Goal: Task Accomplishment & Management: Manage account settings

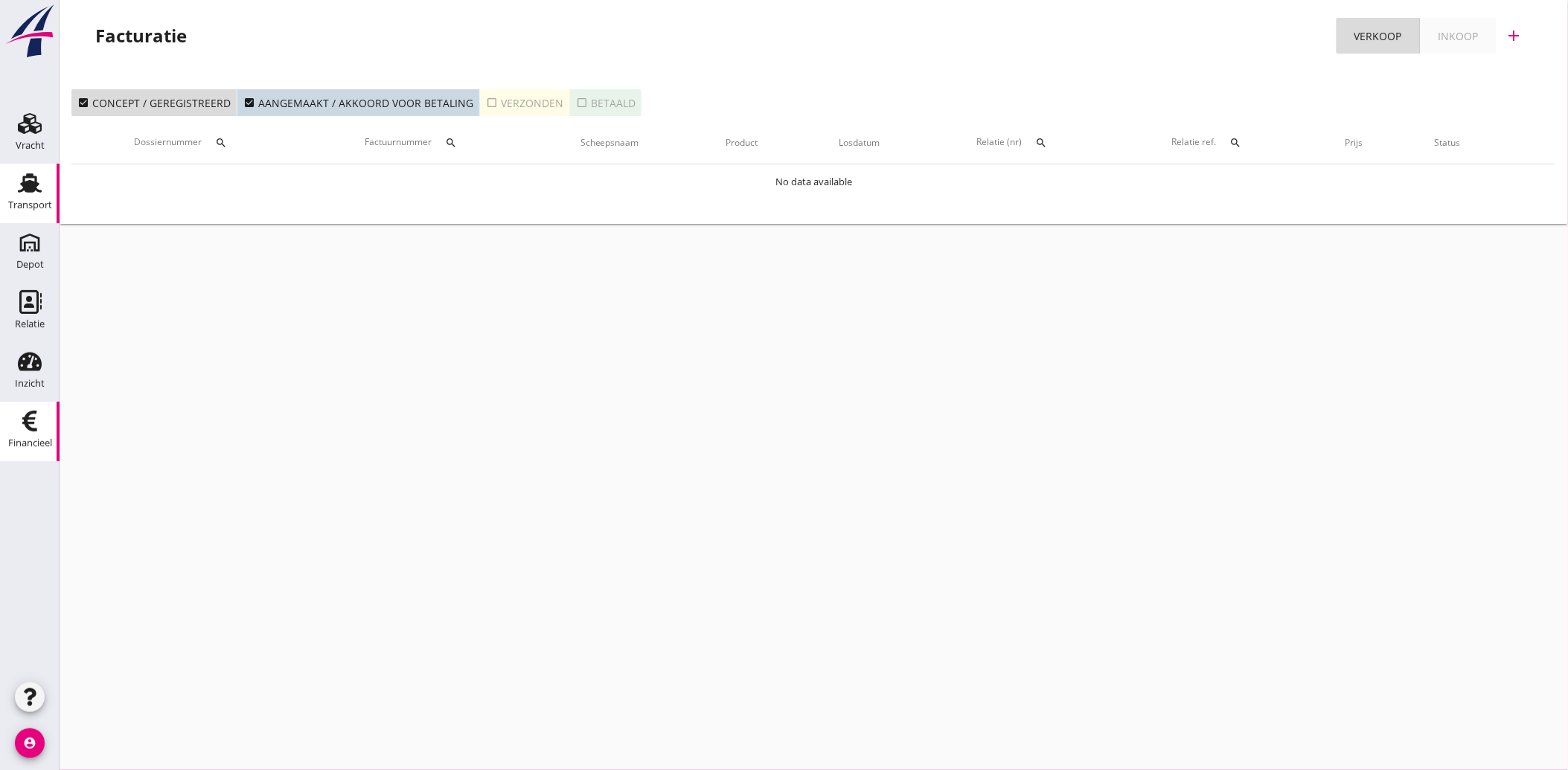
drag, startPoint x: 38, startPoint y: 168, endPoint x: 30, endPoint y: 179, distance: 13.6
click at [38, 168] on link "Transport Transport" at bounding box center [29, 193] width 59 height 60
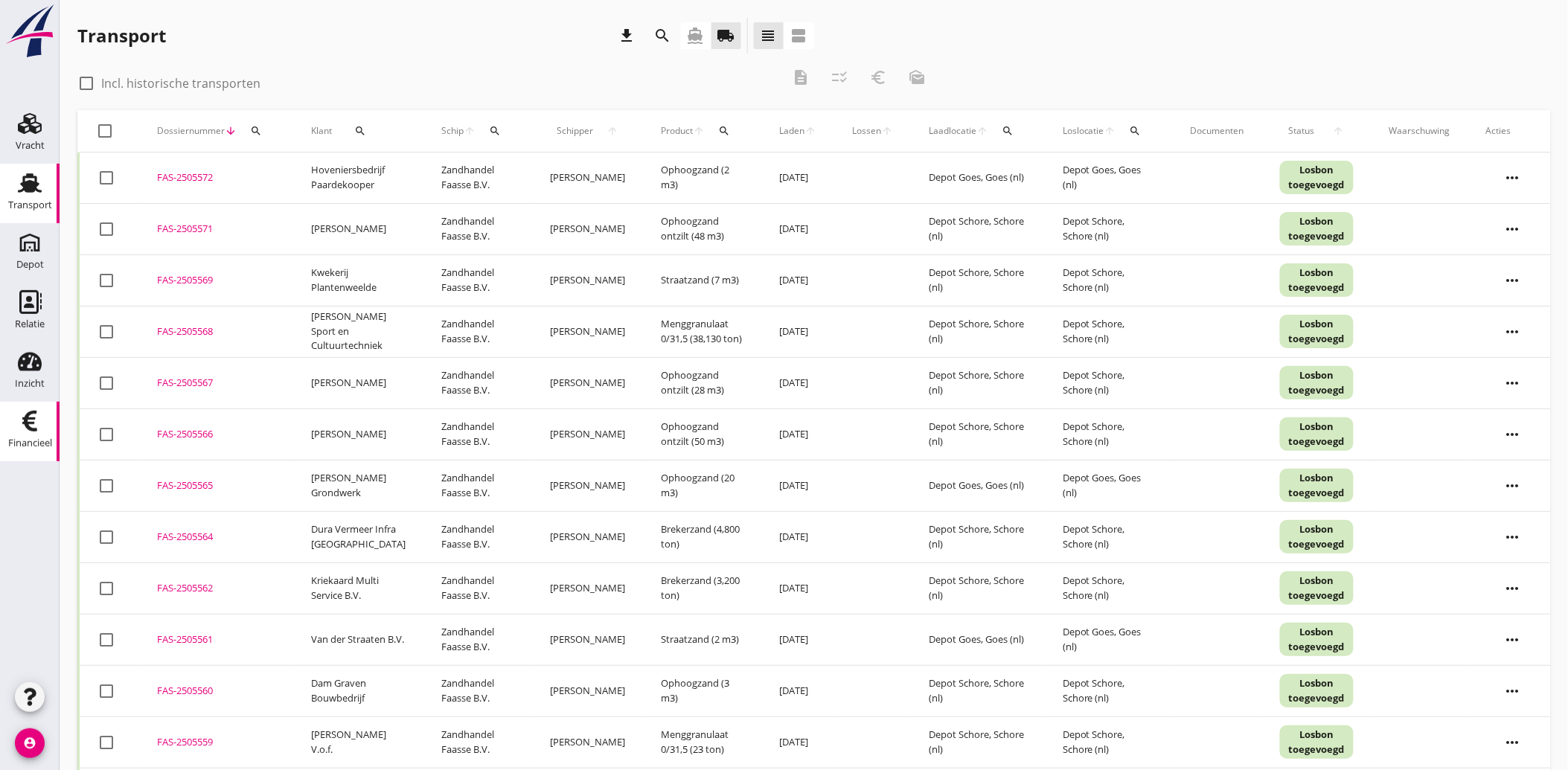
click at [25, 423] on use at bounding box center [29, 421] width 15 height 21
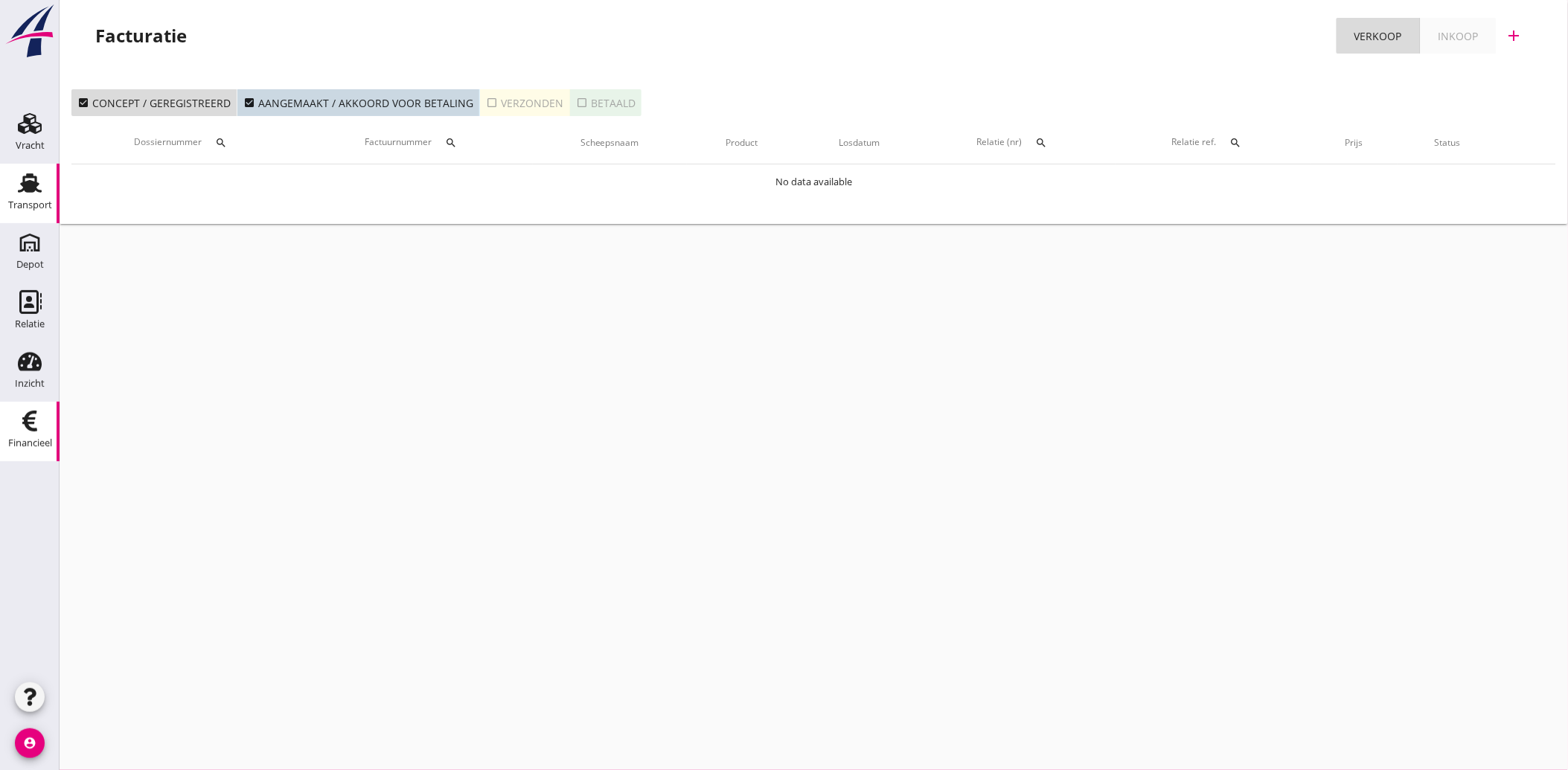
click at [27, 196] on div "Transport" at bounding box center [30, 205] width 44 height 21
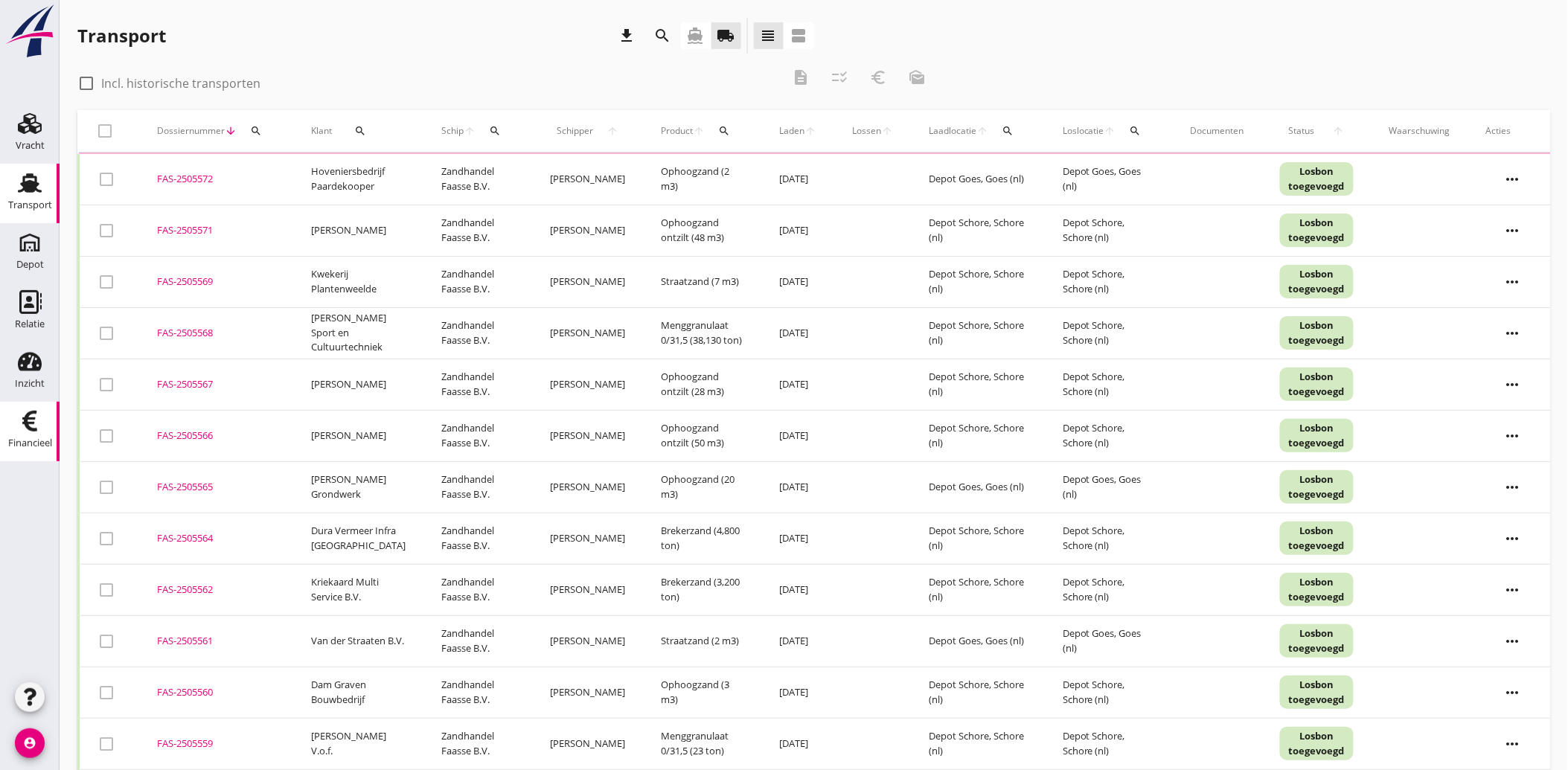
click at [42, 426] on div "Financieel" at bounding box center [29, 421] width 36 height 24
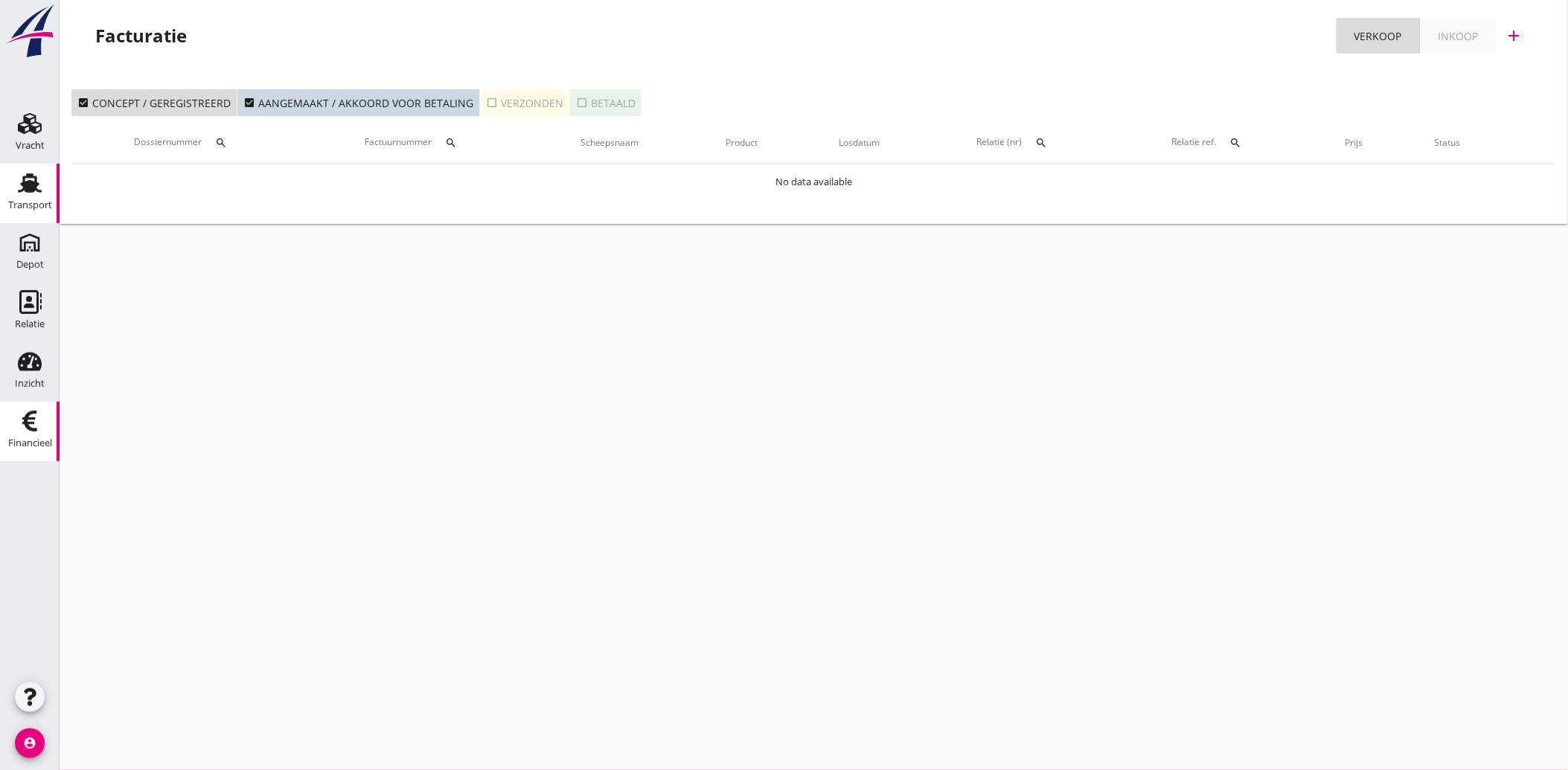
click at [19, 186] on icon "Transport" at bounding box center [30, 183] width 24 height 24
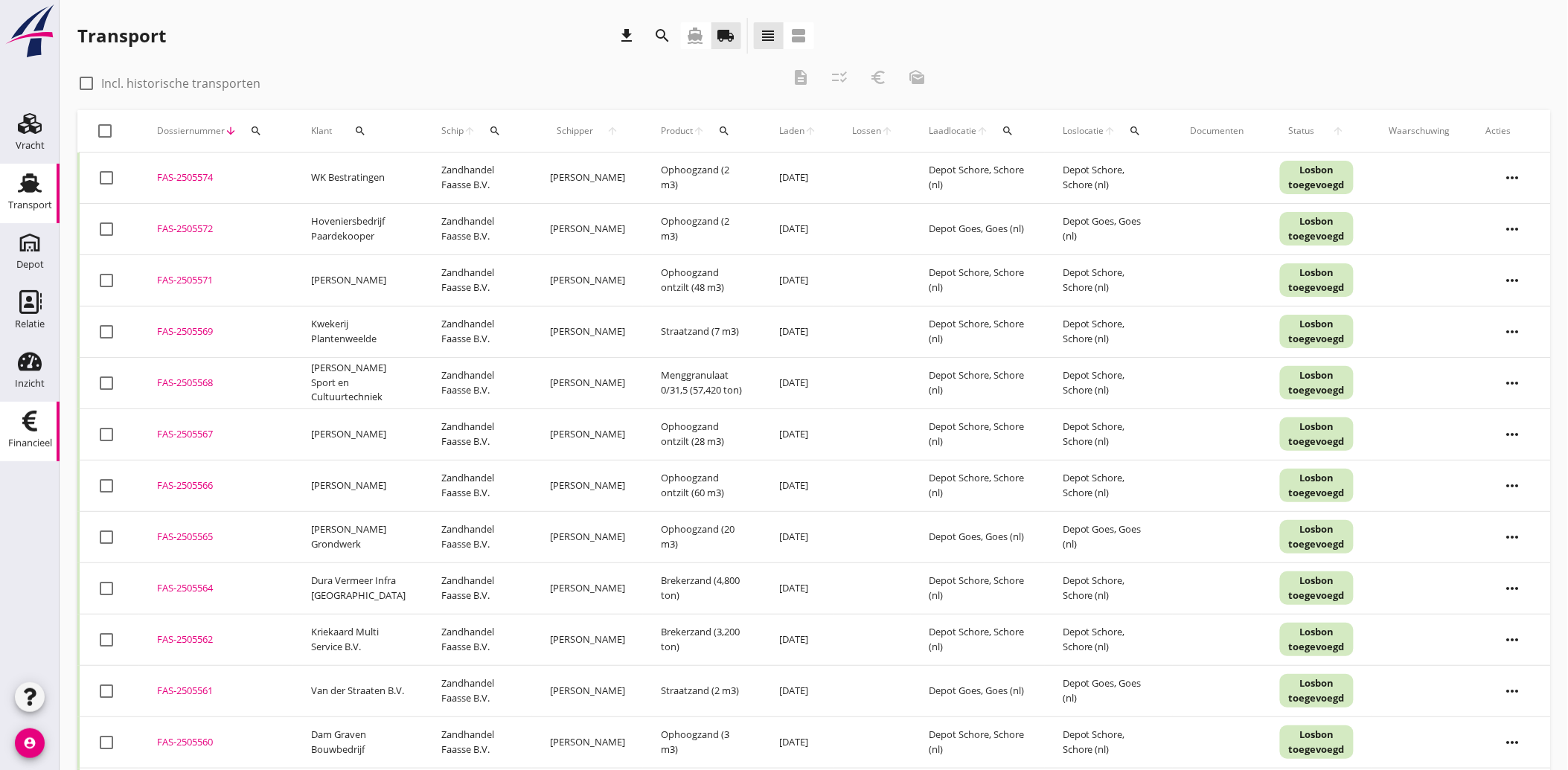
click at [32, 434] on div "Financieel" at bounding box center [30, 443] width 44 height 21
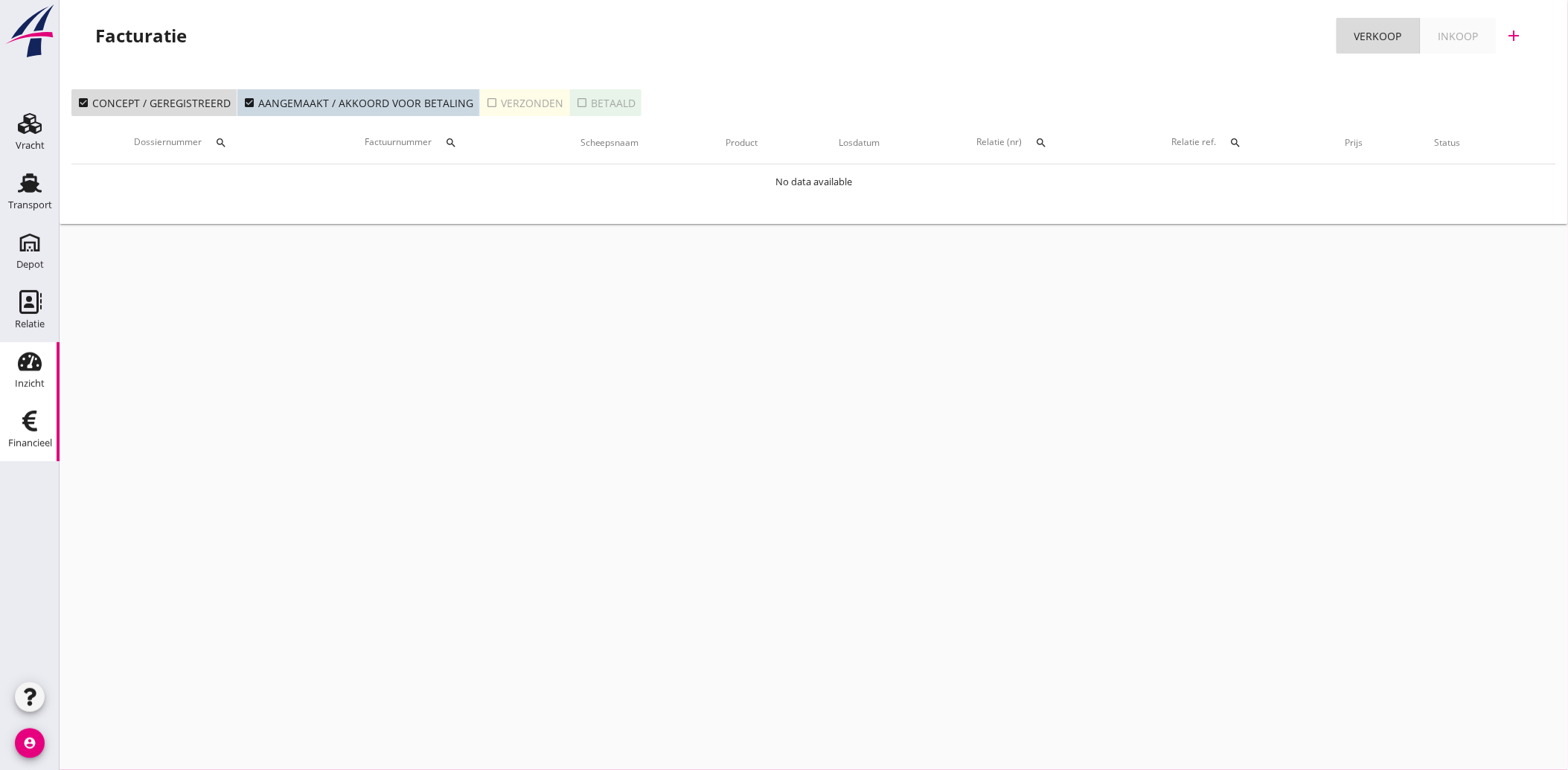
click at [16, 350] on div "Inzicht" at bounding box center [29, 362] width 36 height 24
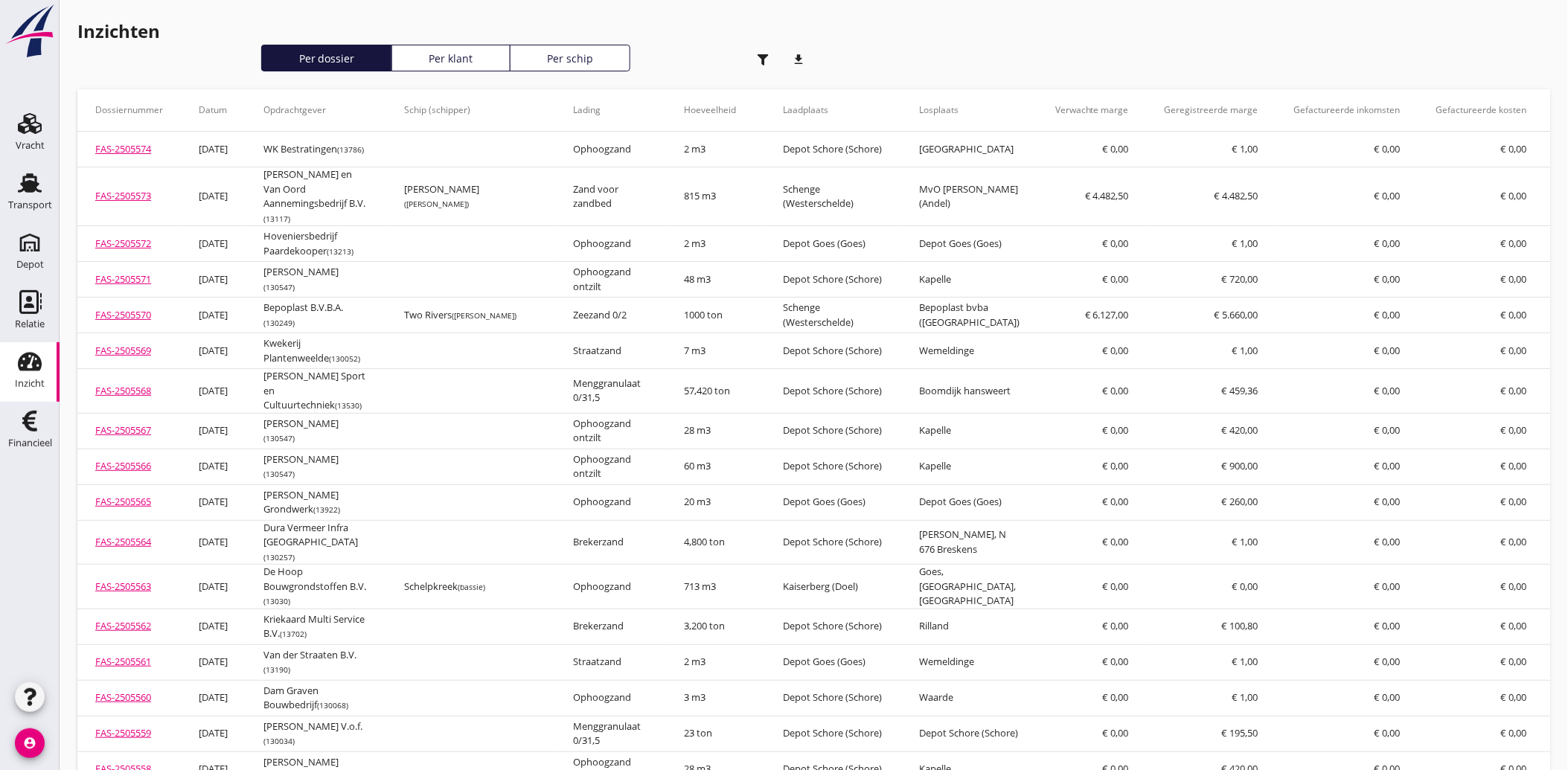
click at [761, 61] on icon "button" at bounding box center [762, 60] width 11 height 11
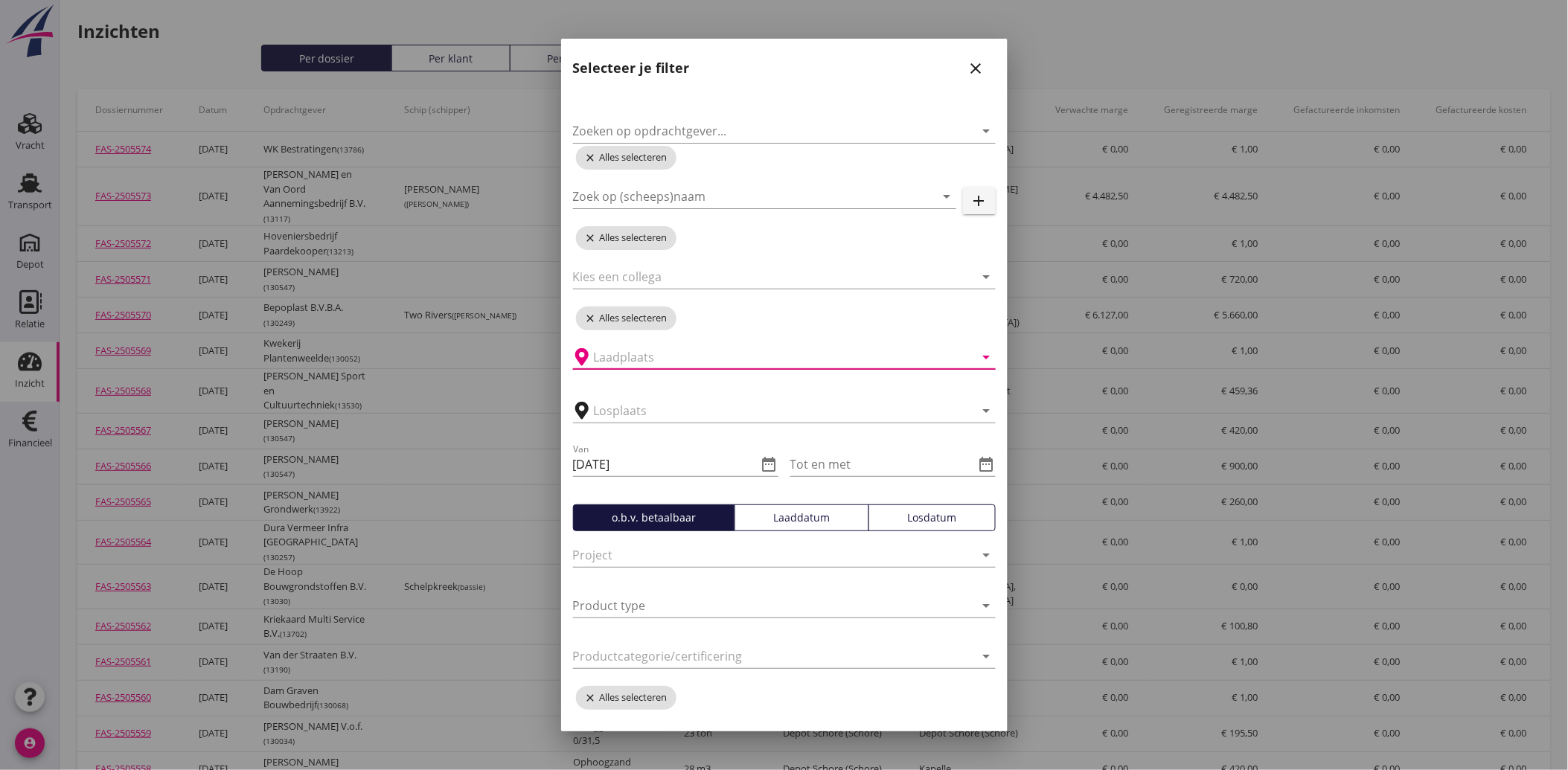
click at [618, 356] on input "text" at bounding box center [773, 357] width 360 height 24
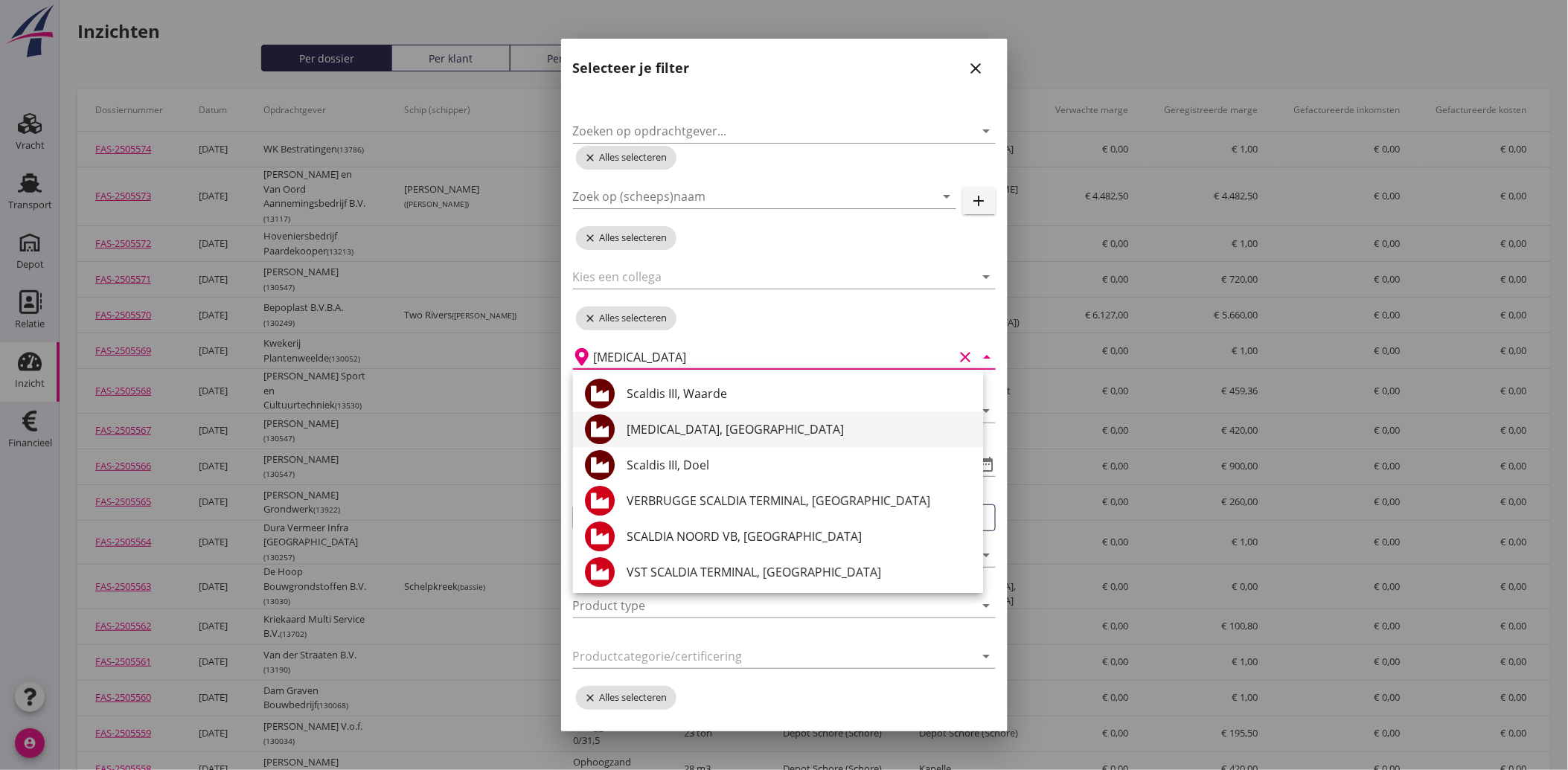
click at [677, 430] on div "[MEDICAL_DATA], [GEOGRAPHIC_DATA]" at bounding box center [798, 429] width 344 height 18
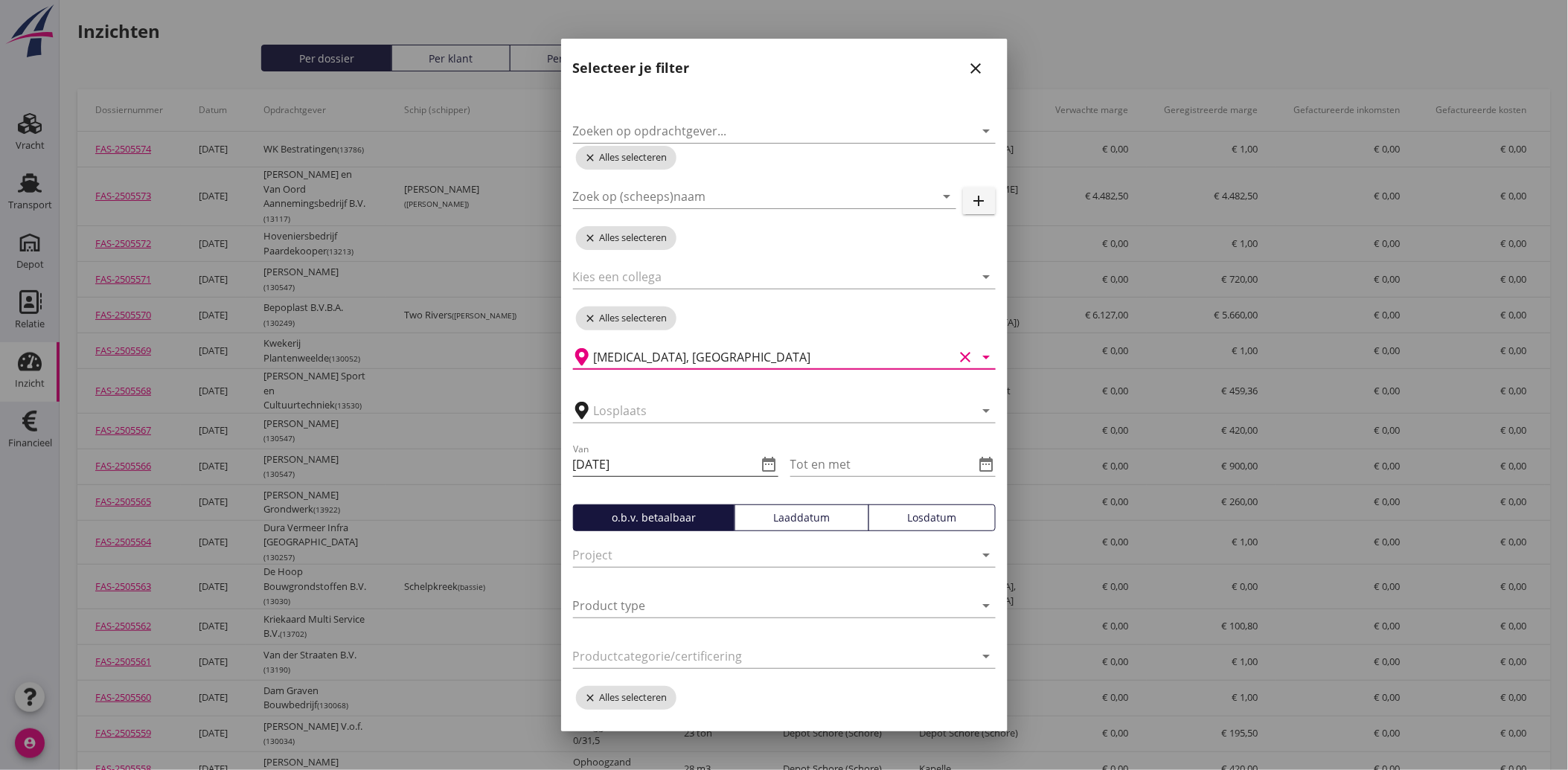
click at [763, 460] on icon "date_range" at bounding box center [770, 464] width 18 height 18
type input "[MEDICAL_DATA], [GEOGRAPHIC_DATA]"
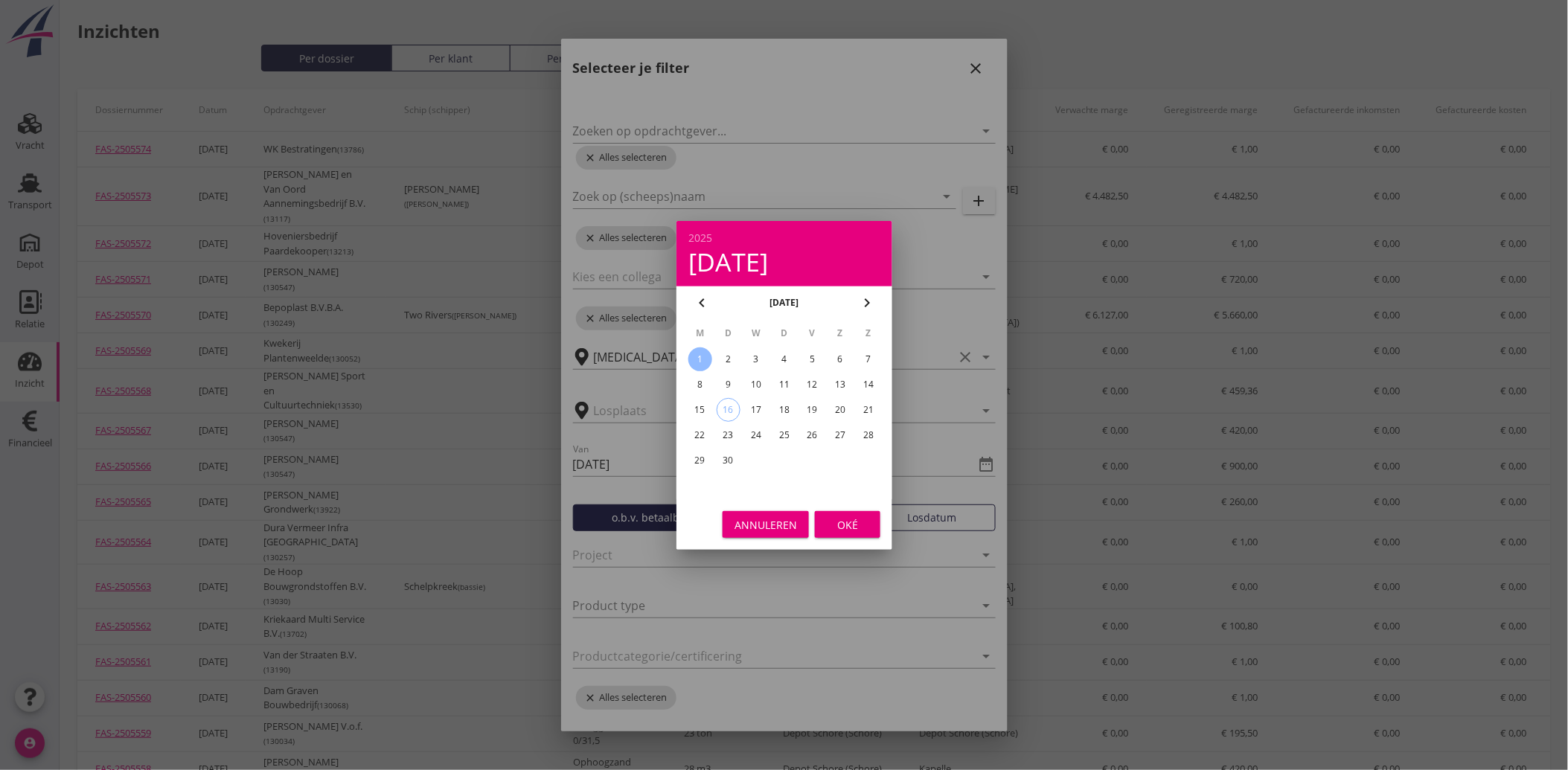
click at [694, 304] on icon "chevron_left" at bounding box center [702, 303] width 18 height 18
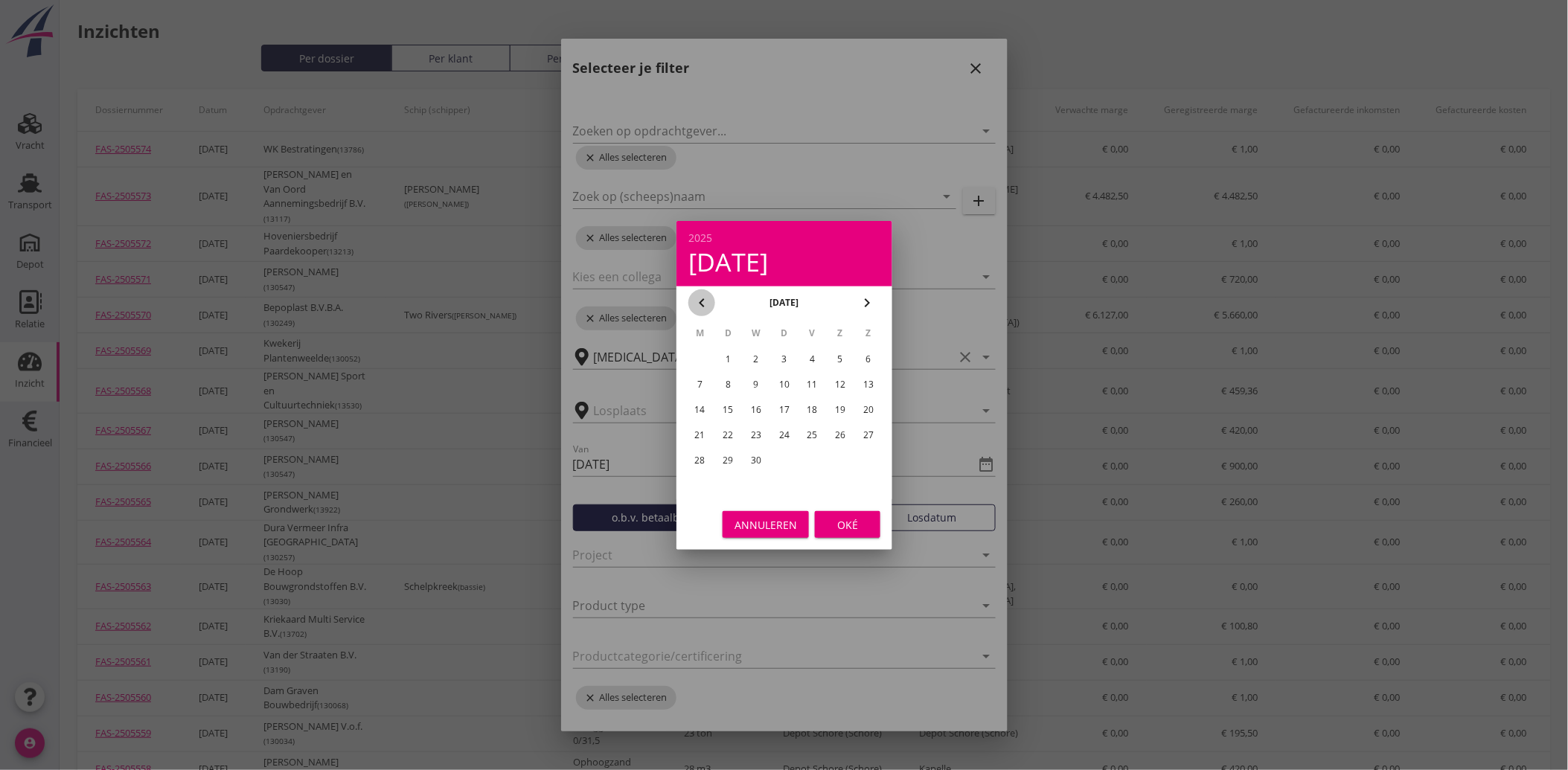
click at [694, 304] on icon "chevron_left" at bounding box center [702, 303] width 18 height 18
click at [756, 357] on div "1" at bounding box center [756, 360] width 24 height 24
type input "[DATE]"
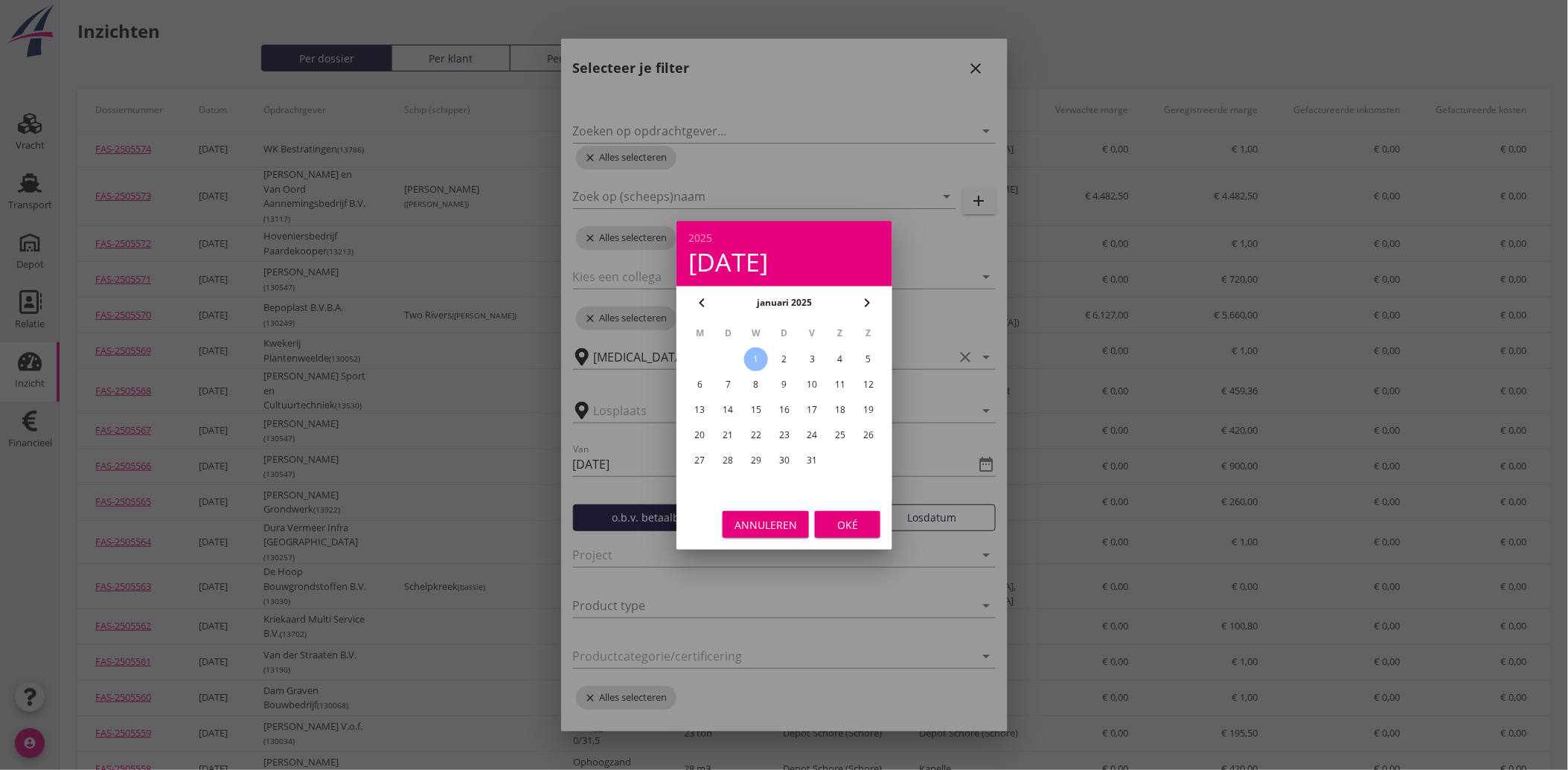
click at [844, 523] on div "Oké" at bounding box center [848, 524] width 42 height 16
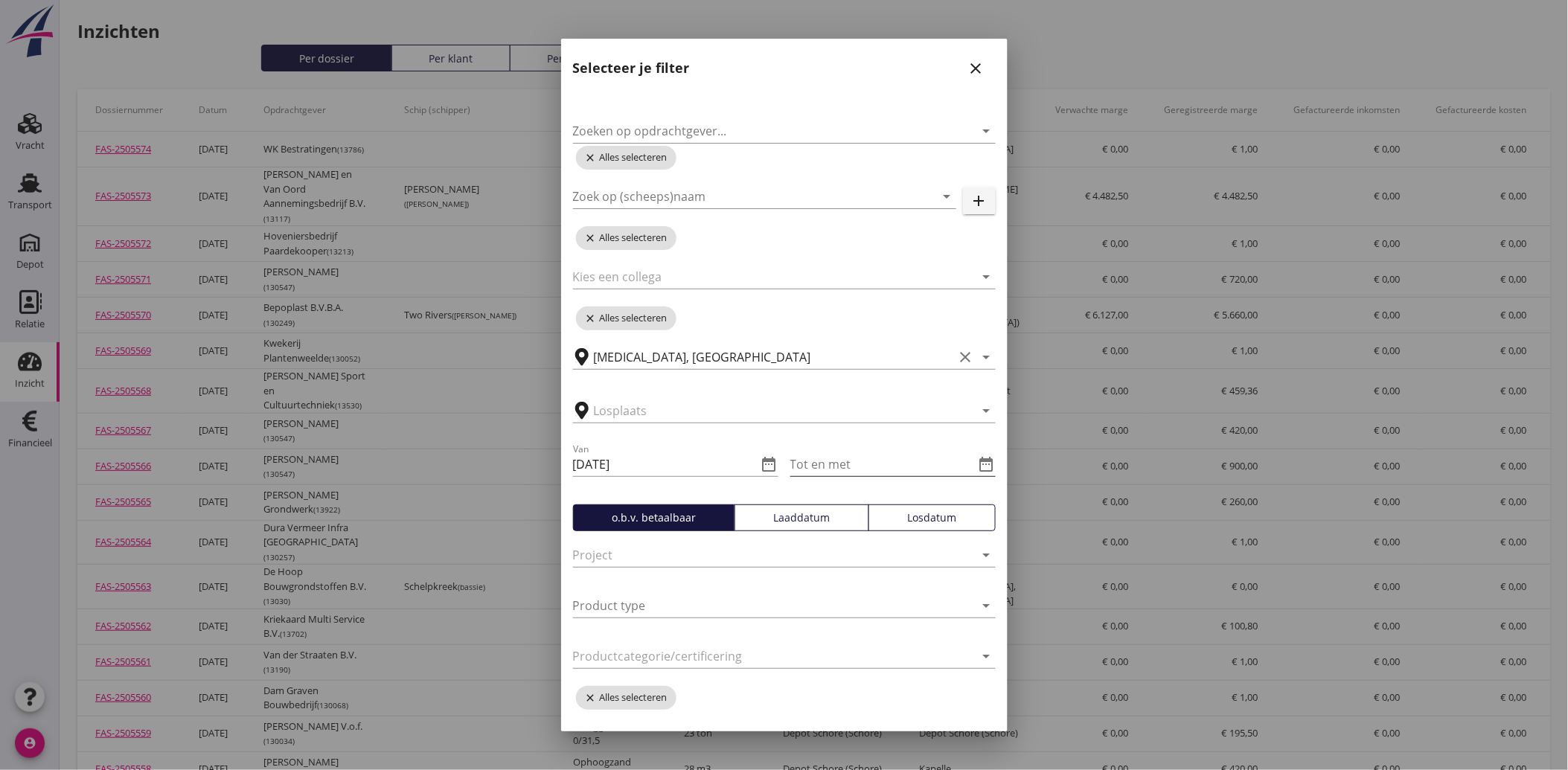
click at [978, 461] on icon "date_range" at bounding box center [987, 464] width 18 height 18
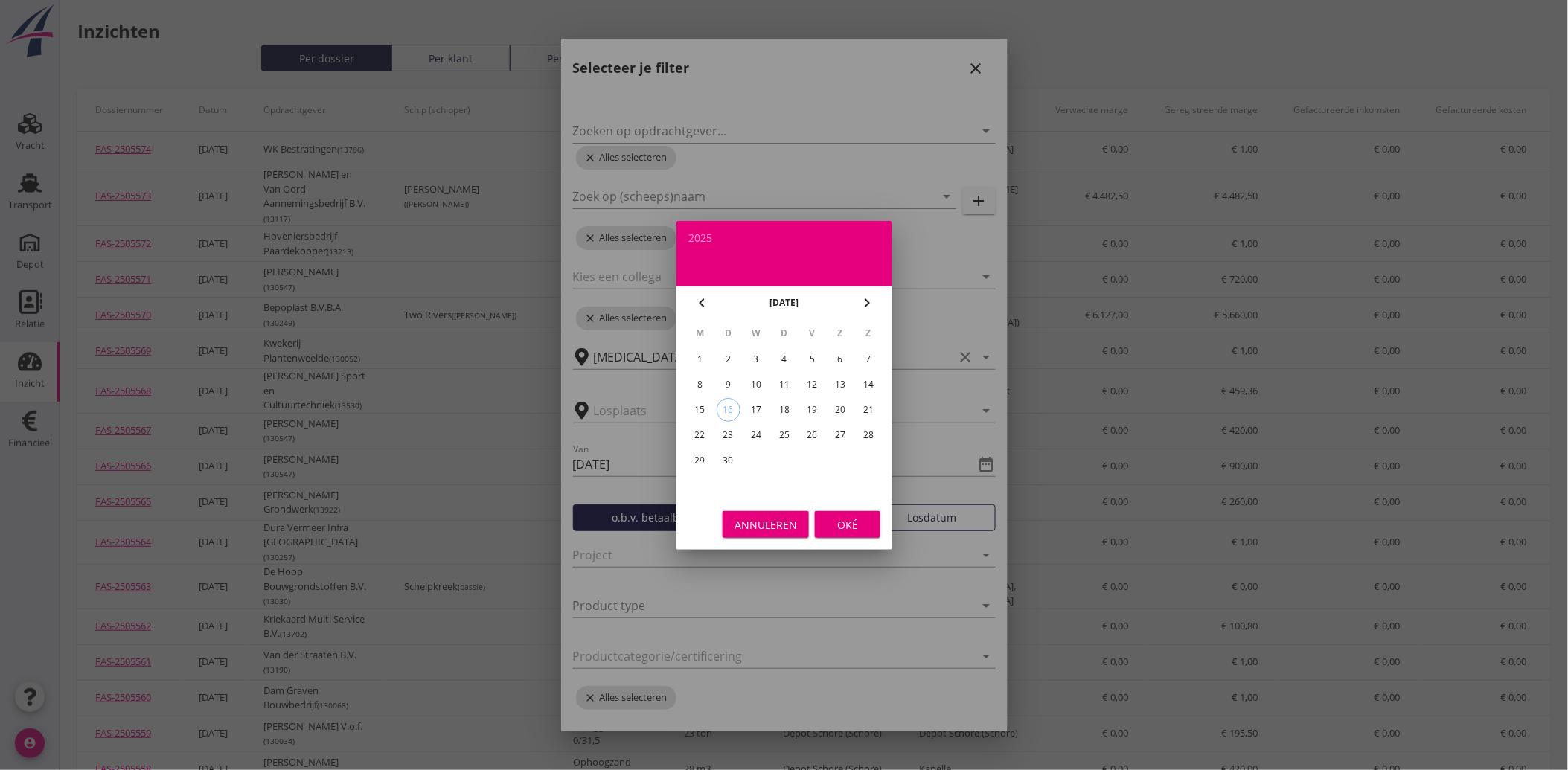
click at [705, 304] on icon "chevron_left" at bounding box center [702, 303] width 18 height 18
click at [864, 452] on div "31" at bounding box center [869, 461] width 24 height 24
type input "[DATE]"
click at [853, 521] on div "Oké" at bounding box center [848, 524] width 42 height 16
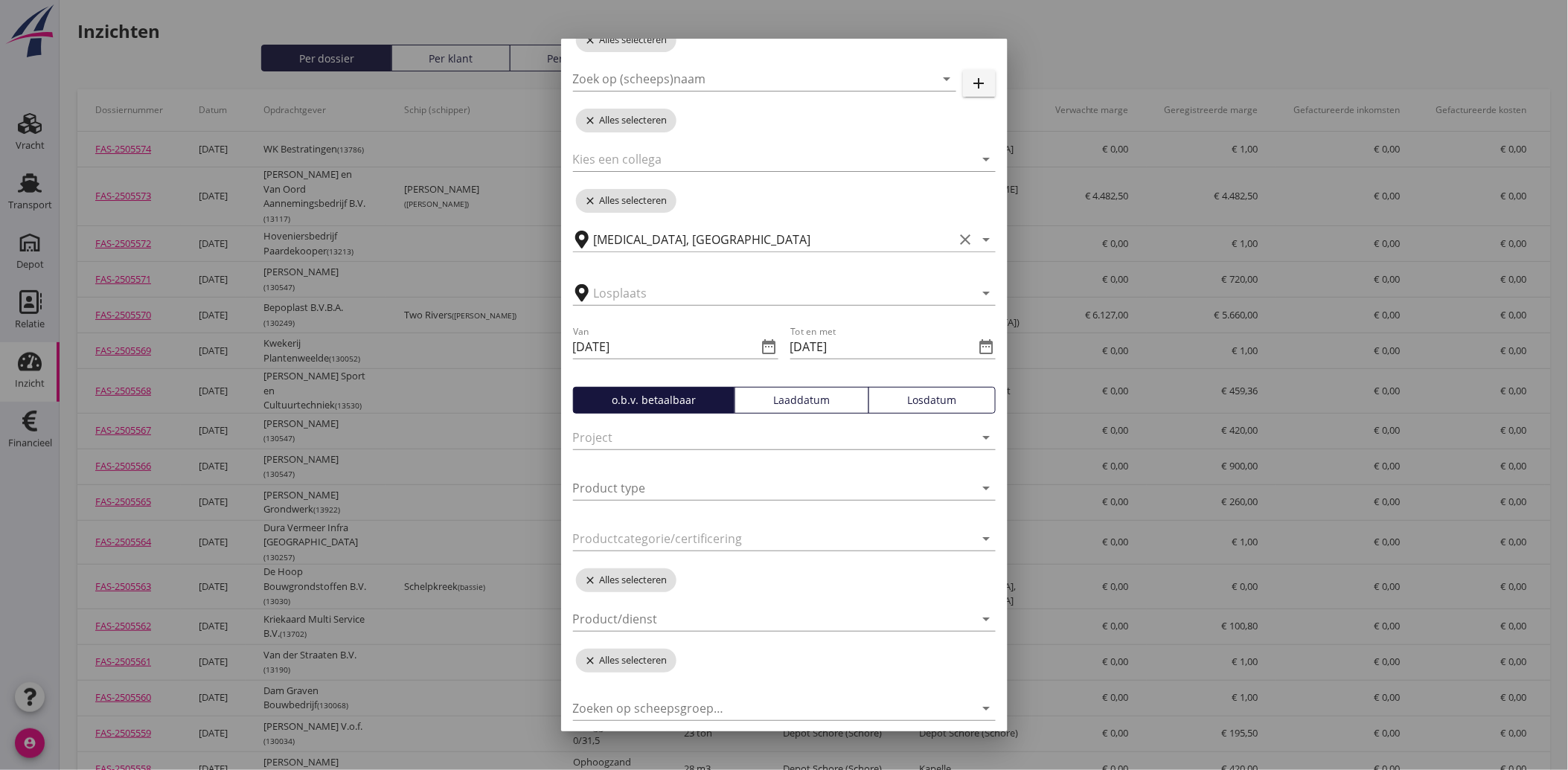
scroll to position [165, 0]
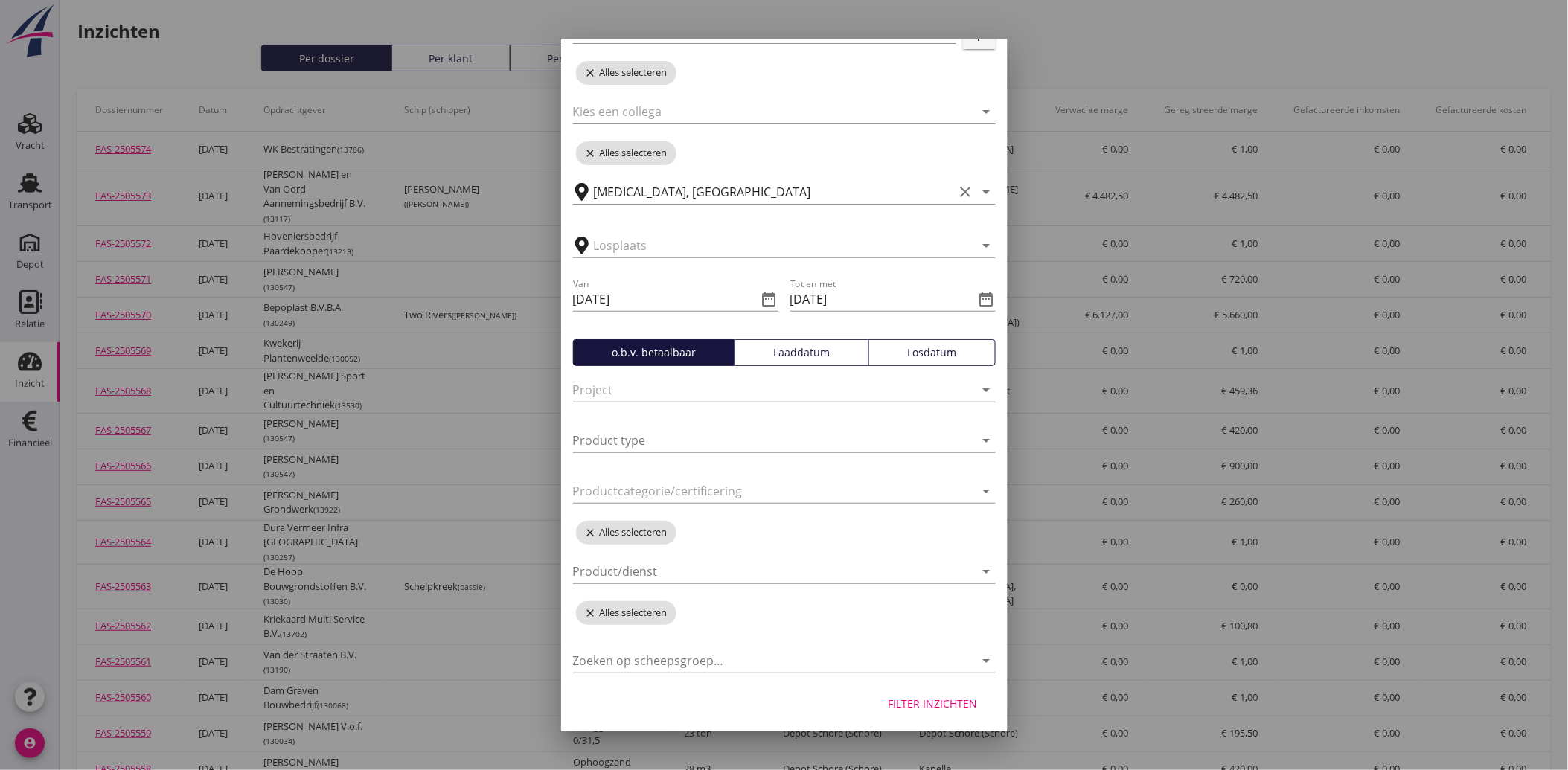
click at [908, 707] on div "Filter inzichten" at bounding box center [934, 703] width 90 height 16
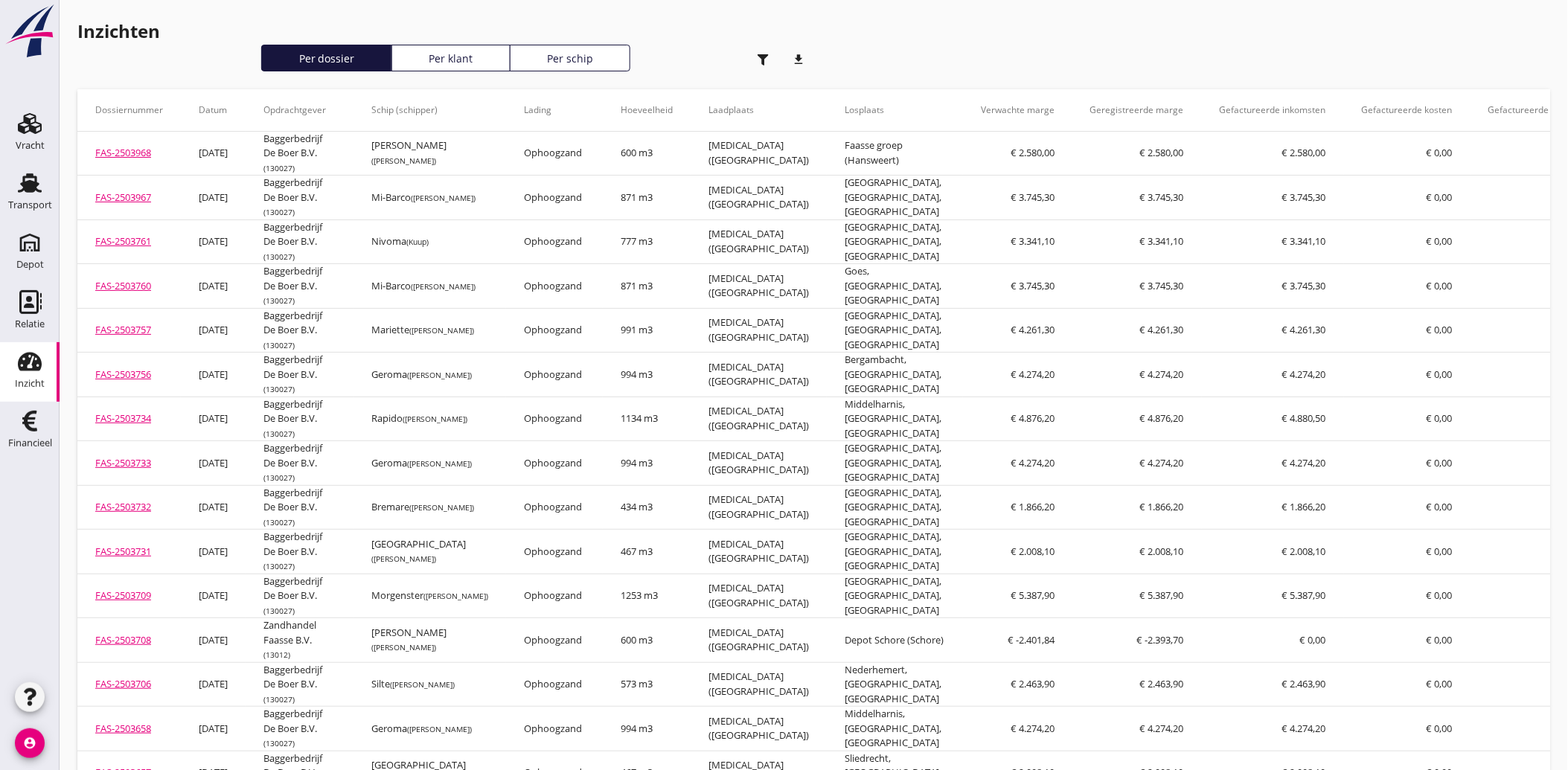
click at [800, 54] on icon "download" at bounding box center [799, 60] width 30 height 30
click at [38, 428] on icon "Financieel" at bounding box center [30, 421] width 24 height 24
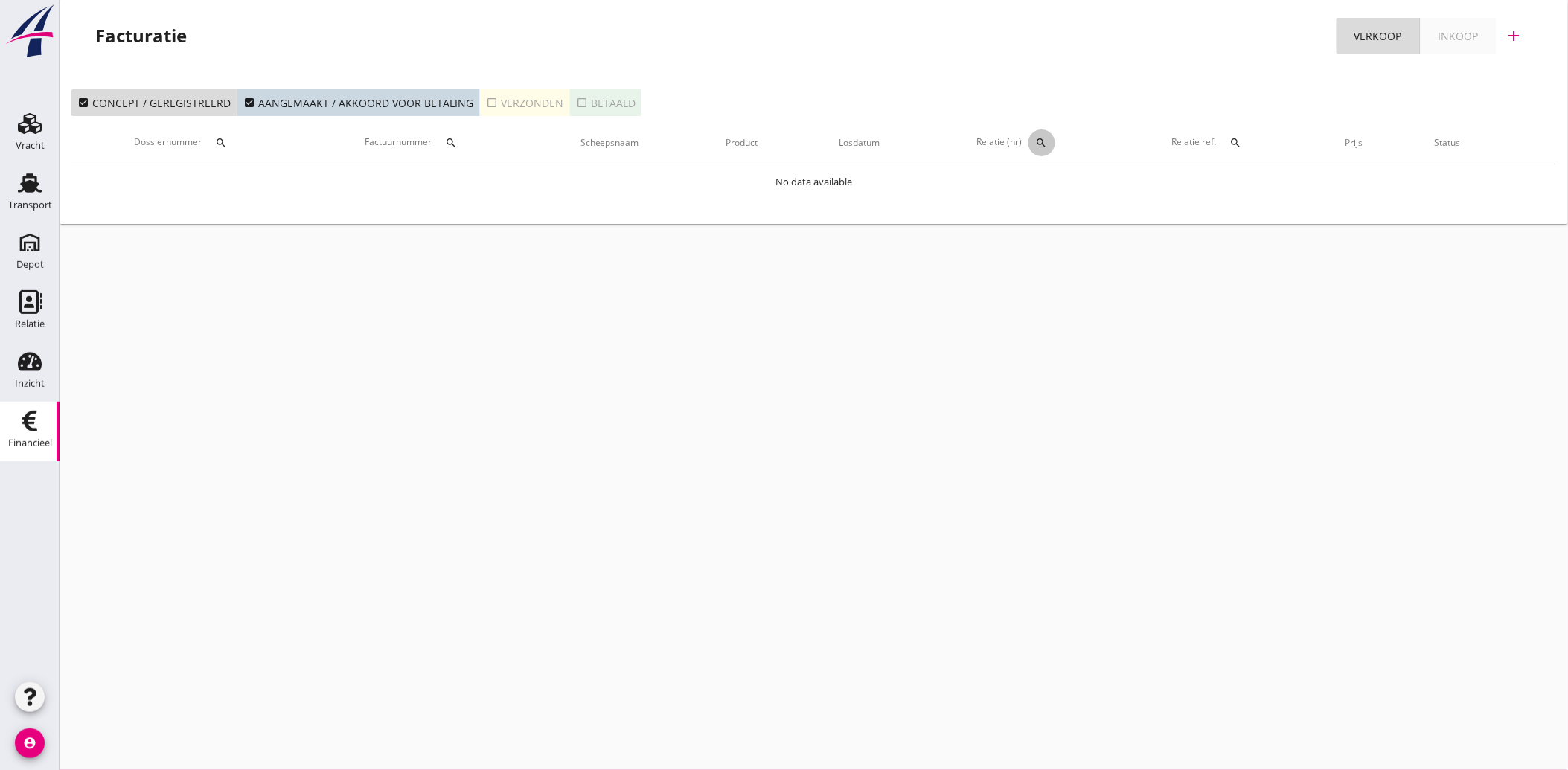
click at [1040, 137] on icon "search" at bounding box center [1041, 143] width 12 height 12
click at [1067, 180] on input "text" at bounding box center [1113, 186] width 155 height 24
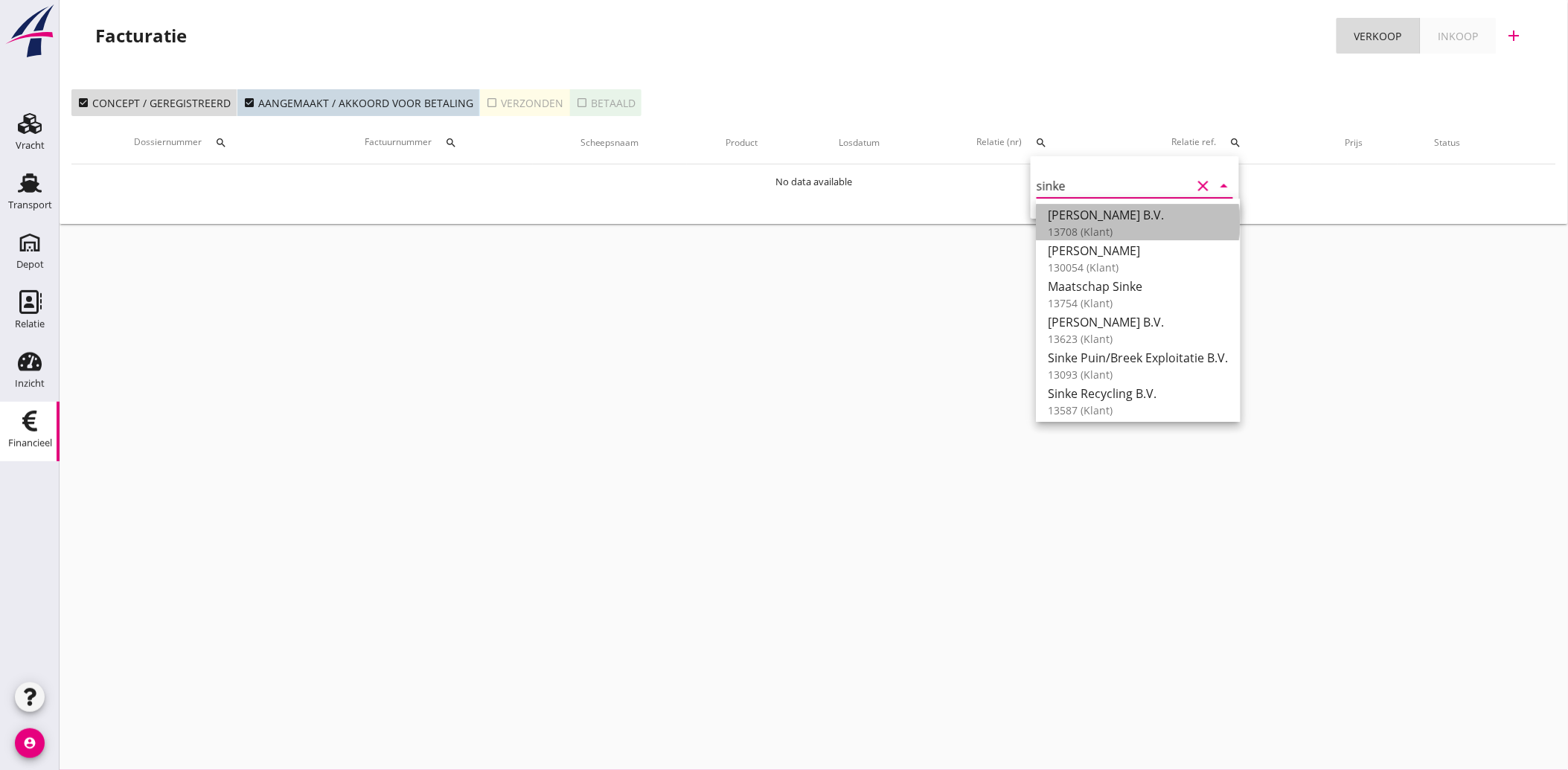
click at [1067, 221] on div "[PERSON_NAME] B.V." at bounding box center [1138, 215] width 180 height 18
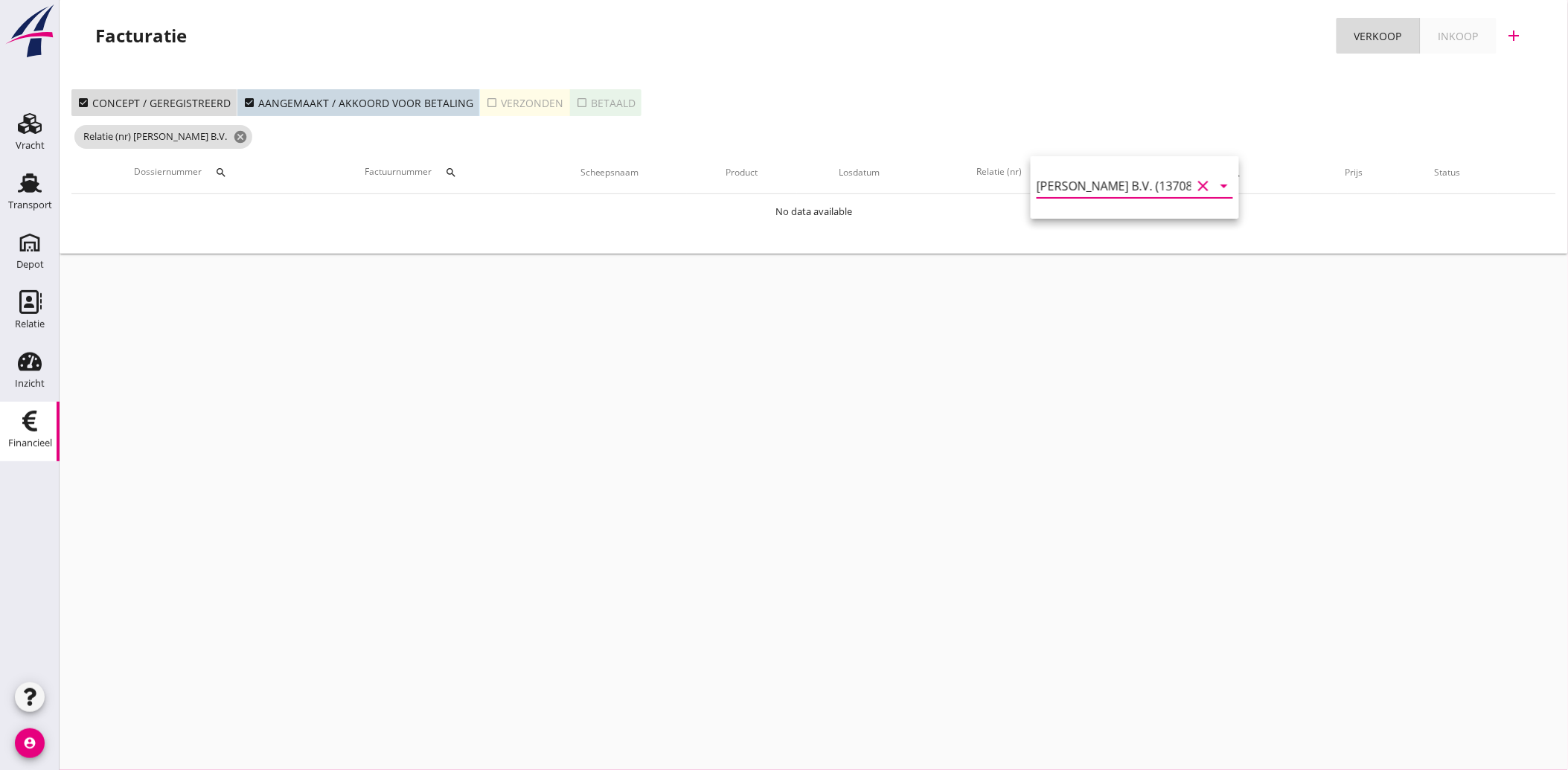
type input "[PERSON_NAME] B.V. (13708)"
drag, startPoint x: 488, startPoint y: 101, endPoint x: 483, endPoint y: 109, distance: 9.4
click at [487, 103] on icon "check_box_outline_blank" at bounding box center [492, 103] width 12 height 12
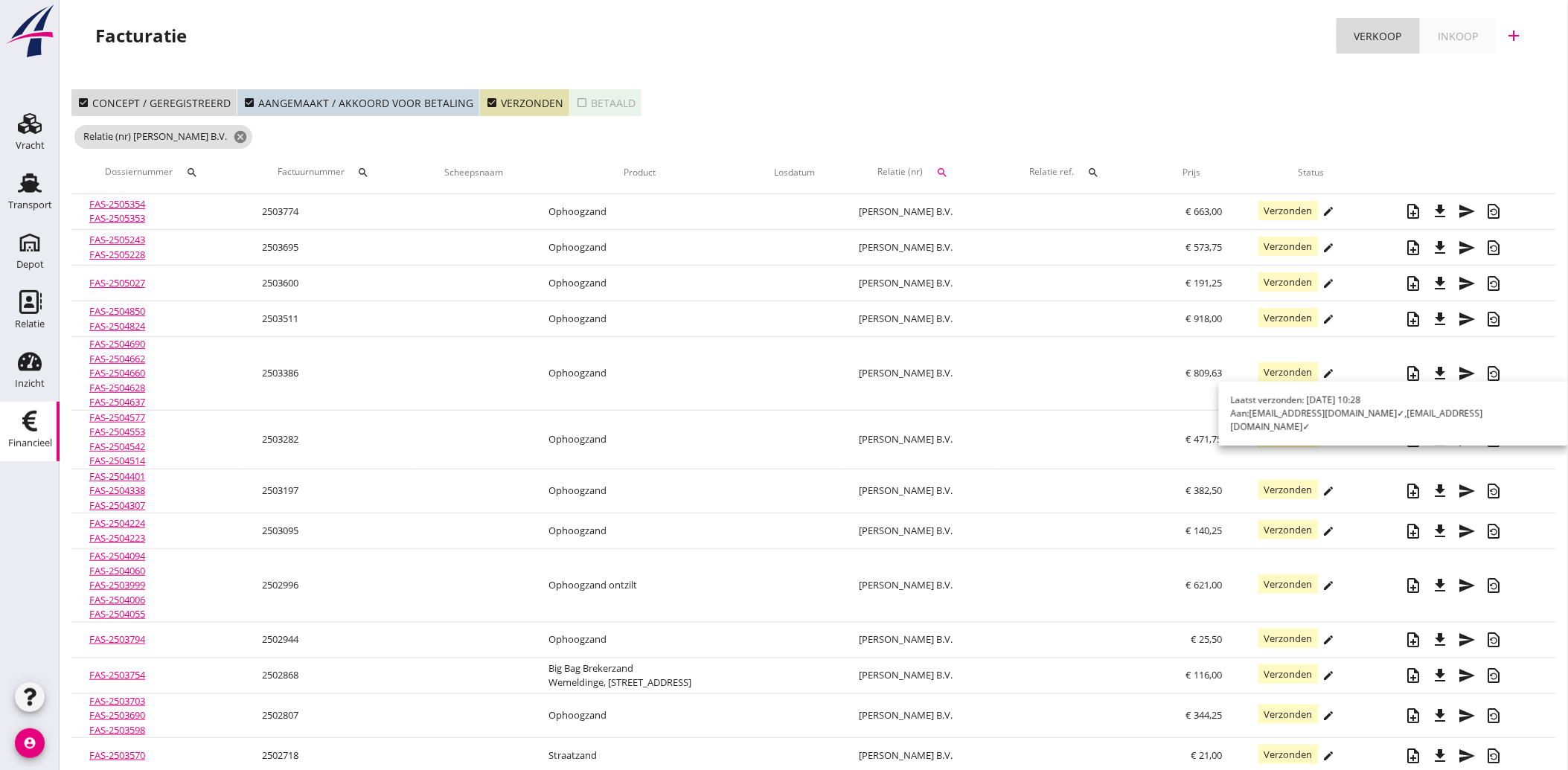
scroll to position [82, 0]
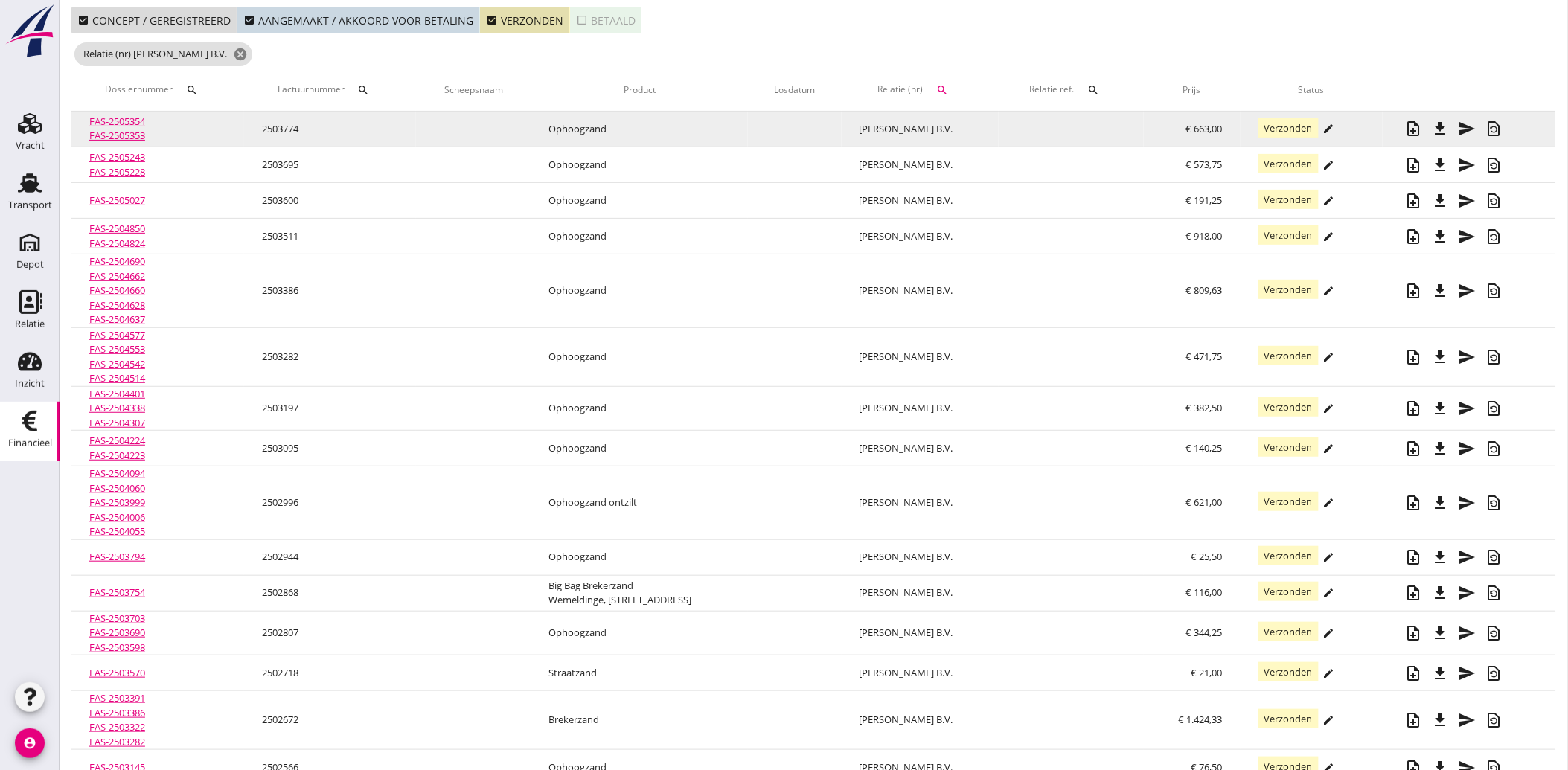
click at [1440, 128] on icon "file_download" at bounding box center [1441, 129] width 18 height 18
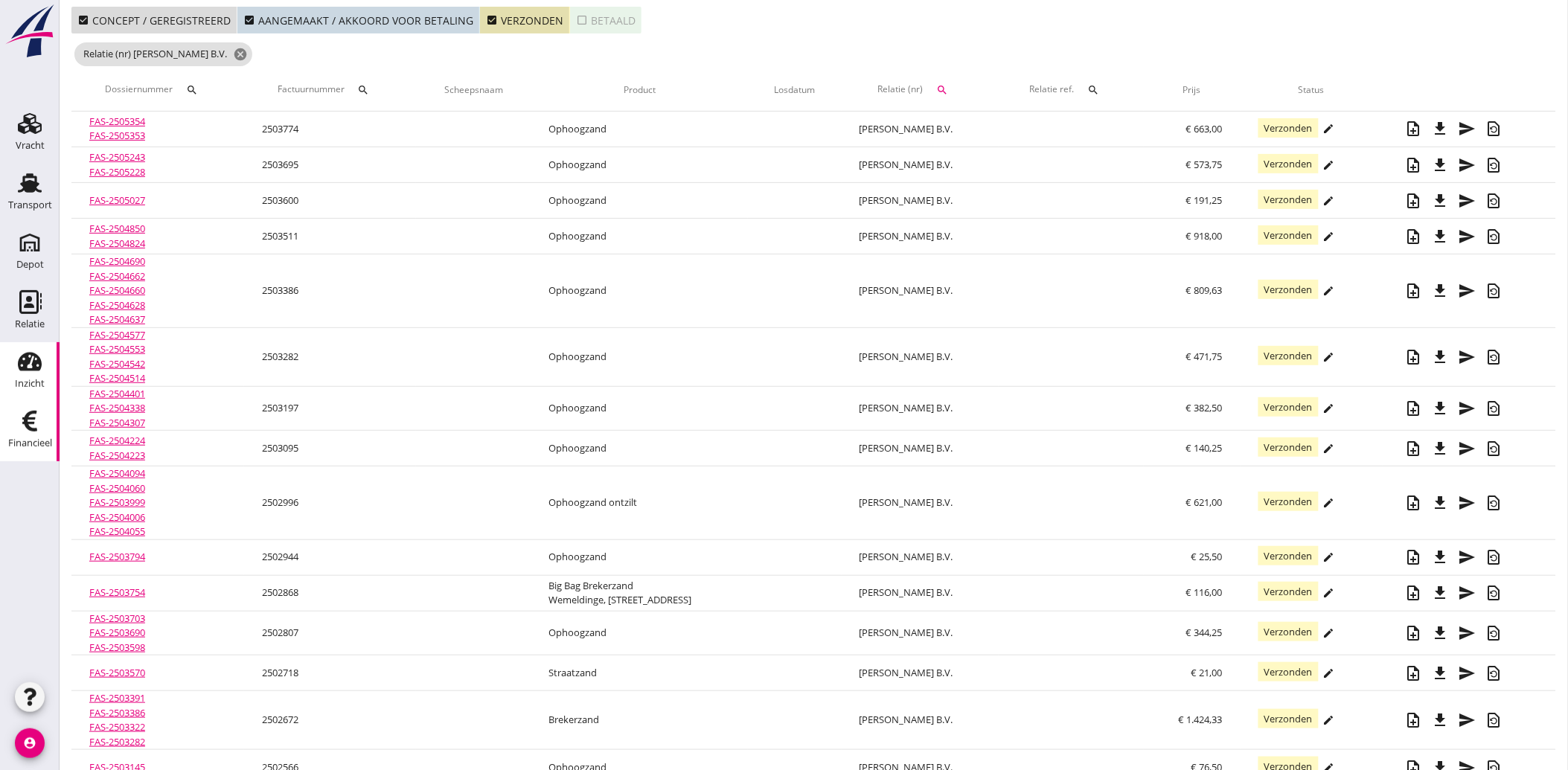
click at [21, 366] on icon "Inzicht" at bounding box center [30, 362] width 24 height 24
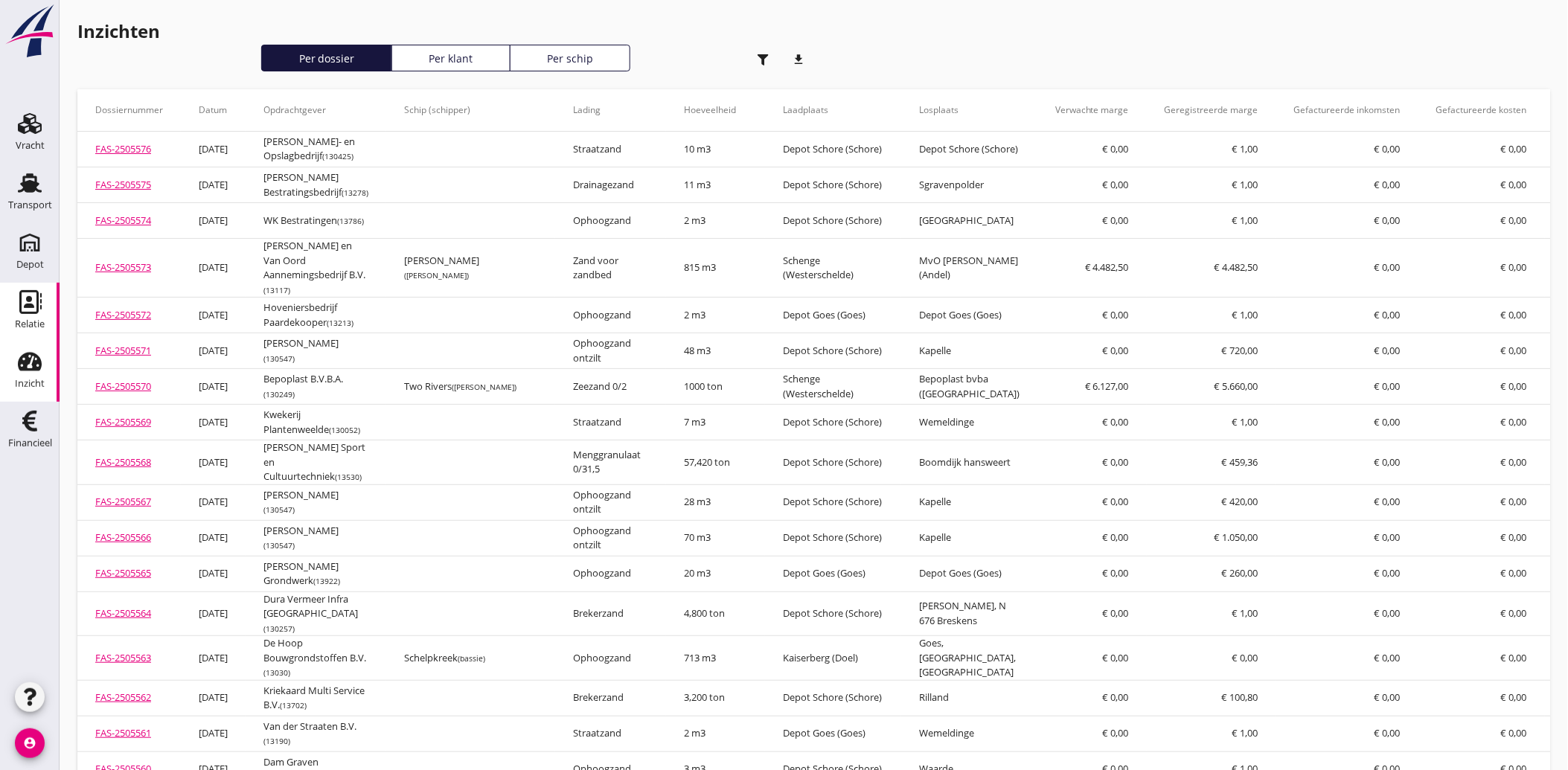
click at [21, 309] on use at bounding box center [30, 302] width 22 height 24
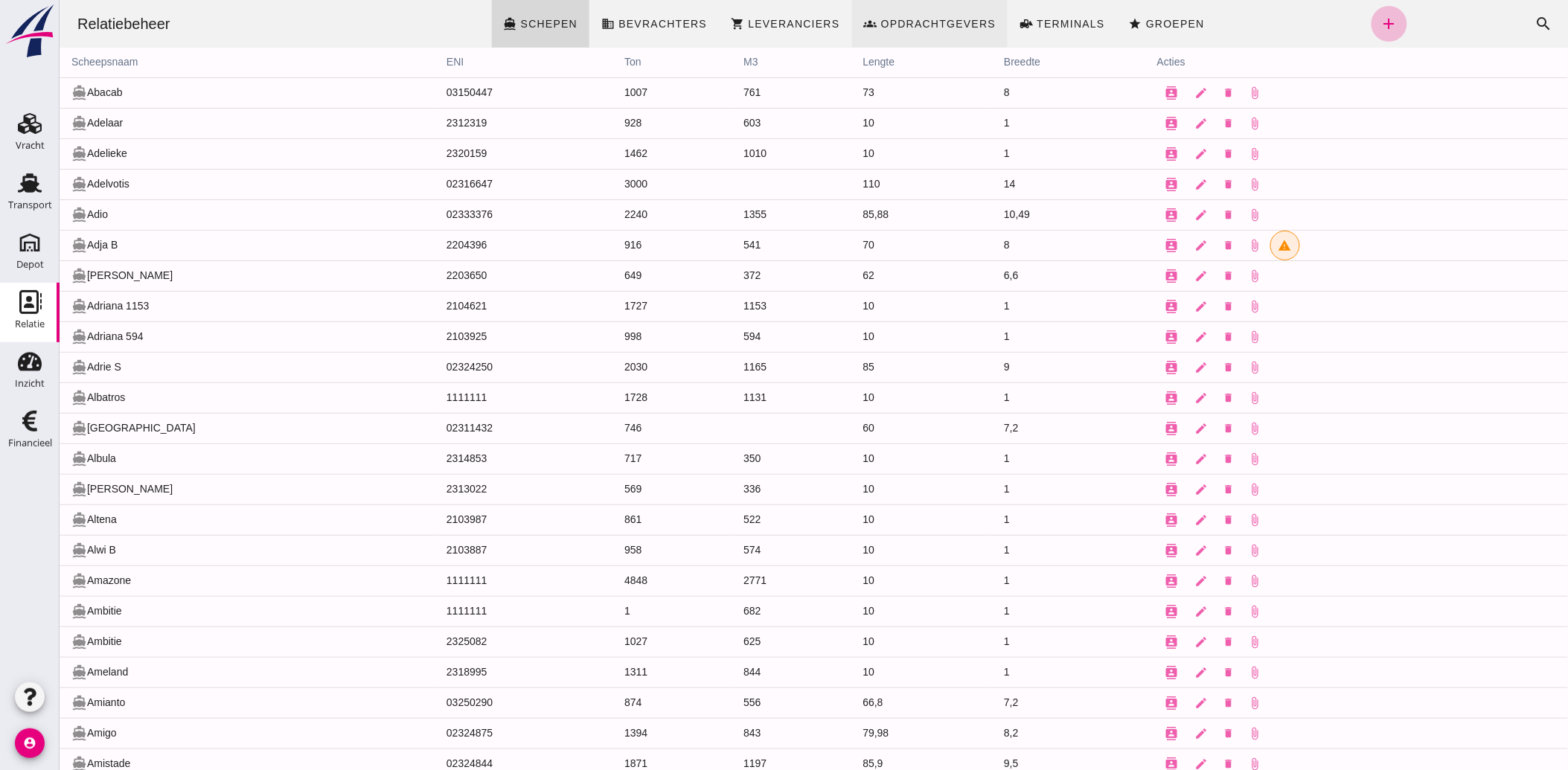
click at [901, 19] on span "Opdrachtgevers" at bounding box center [937, 24] width 116 height 12
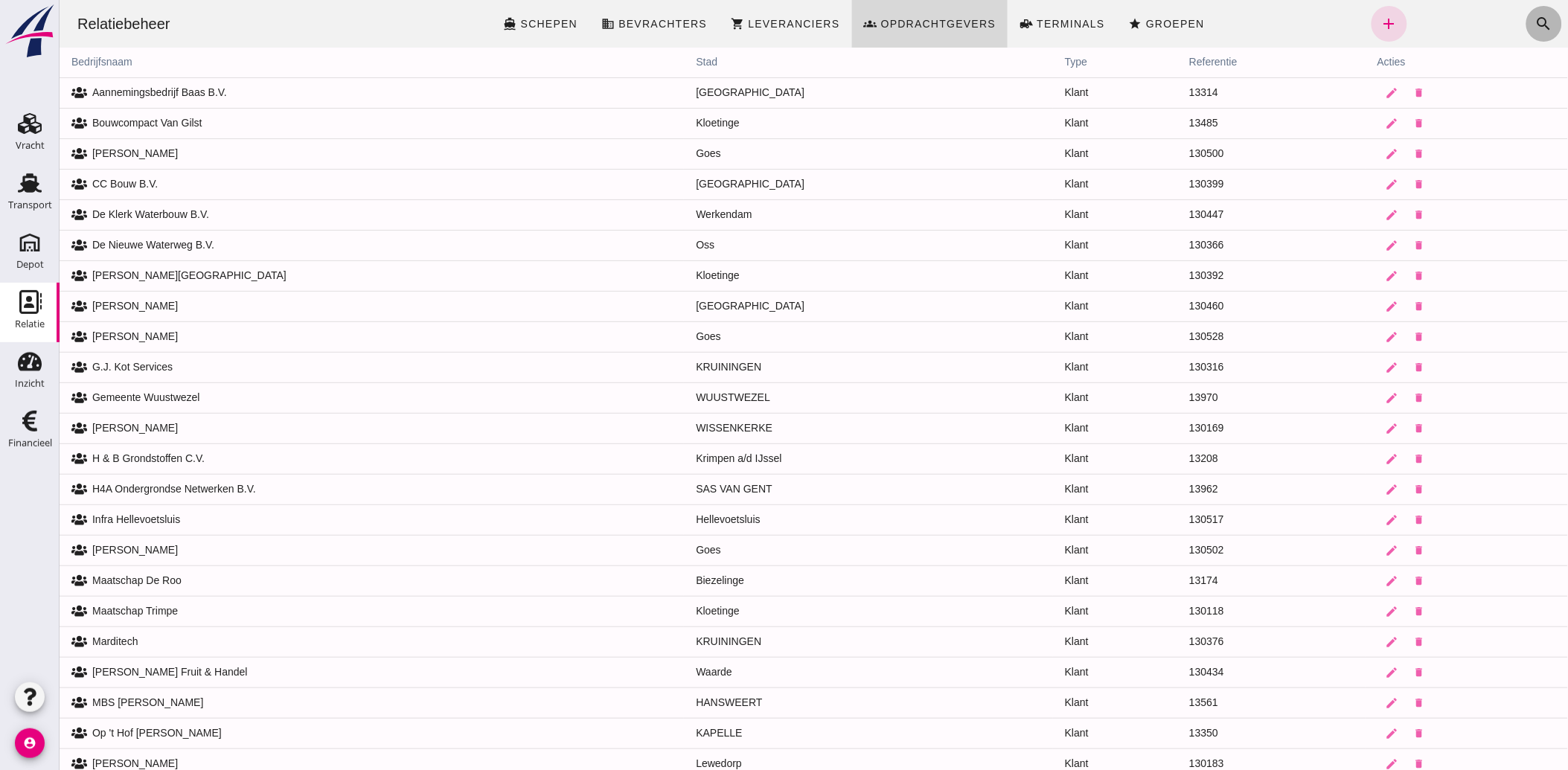
click at [1534, 20] on icon "search" at bounding box center [1543, 24] width 18 height 18
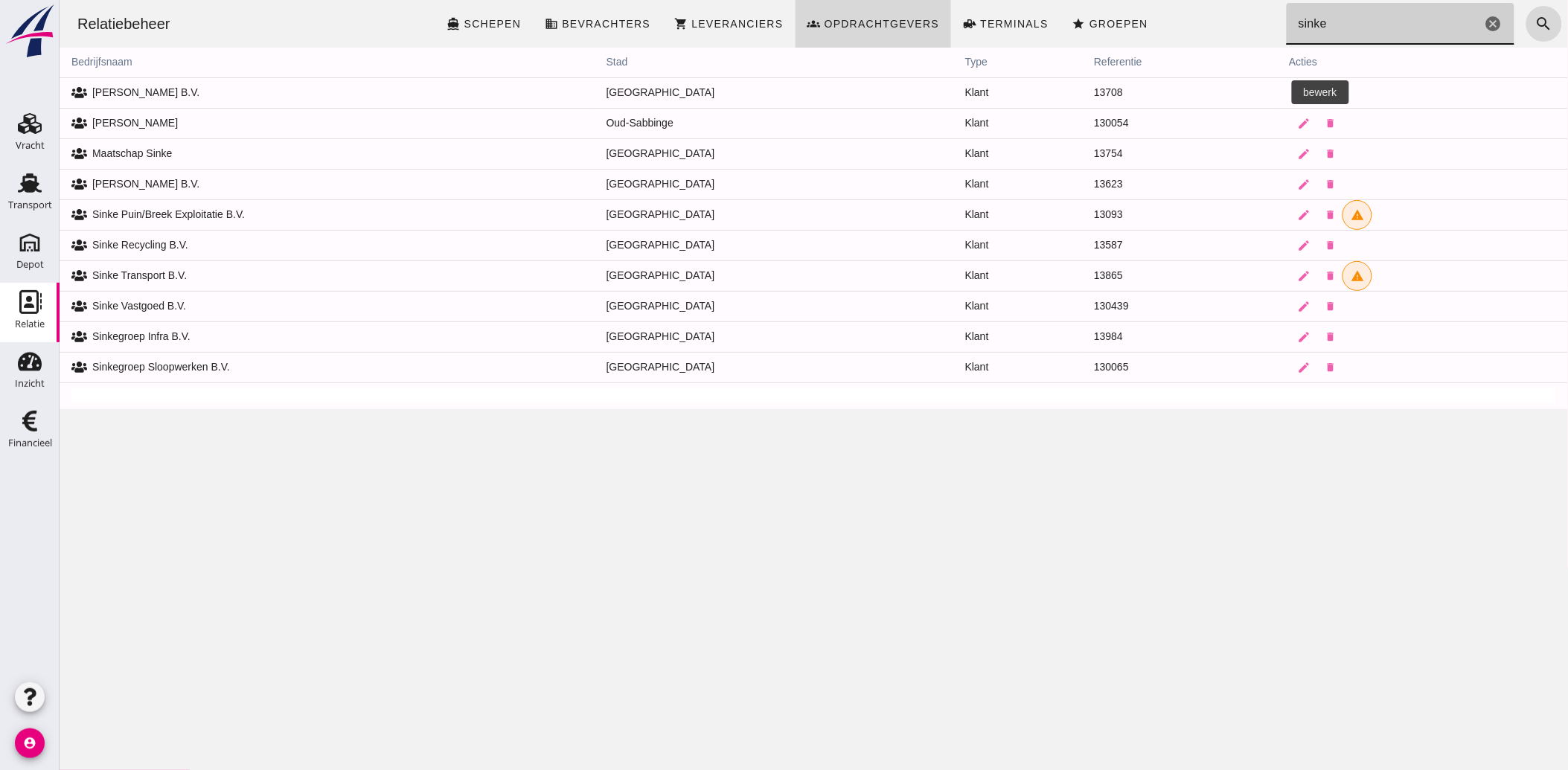
type input "sinke"
click at [1296, 88] on icon "edit" at bounding box center [1303, 92] width 14 height 14
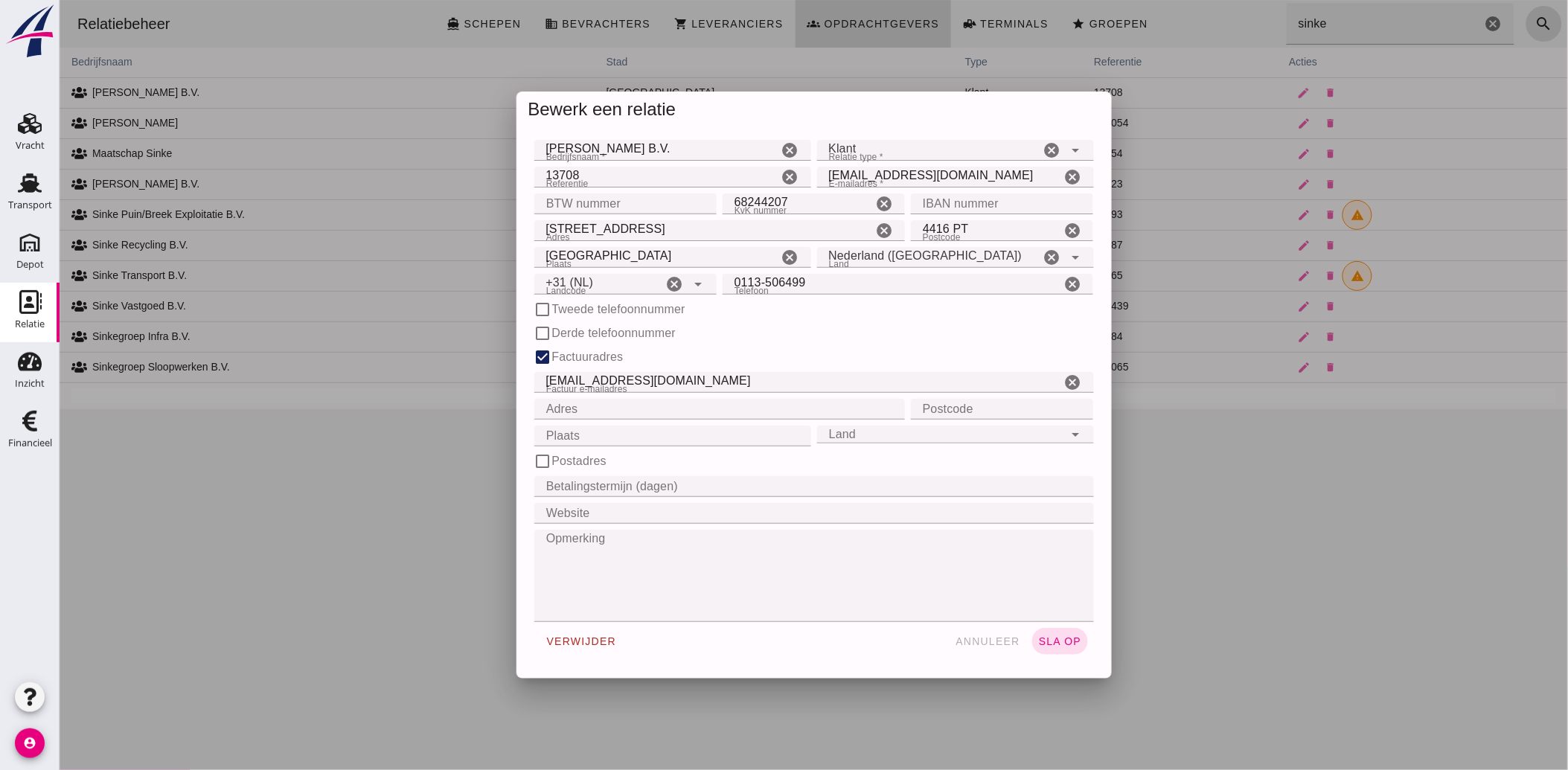
type input "+31 (NL)"
click at [552, 153] on input "[PERSON_NAME] B.V." at bounding box center [655, 150] width 244 height 21
type input "Sinke Rentall"
drag, startPoint x: 594, startPoint y: 380, endPoint x: 642, endPoint y: 382, distance: 48.0
click at [642, 382] on input "[EMAIL_ADDRESS][DOMAIN_NAME]" at bounding box center [796, 382] width 526 height 21
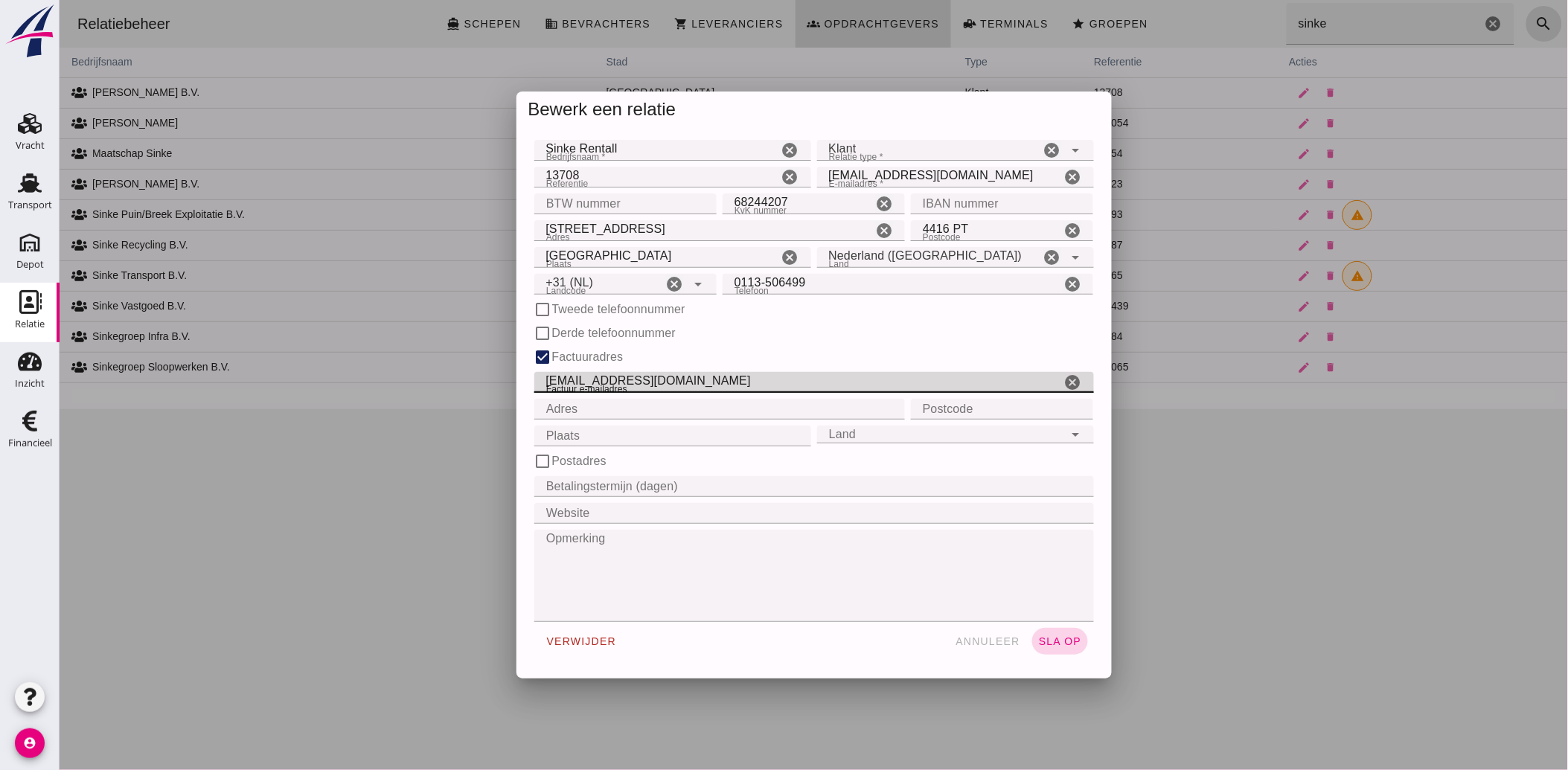
type input "[EMAIL_ADDRESS][DOMAIN_NAME]"
click at [1058, 641] on span "sla op" at bounding box center [1059, 641] width 44 height 12
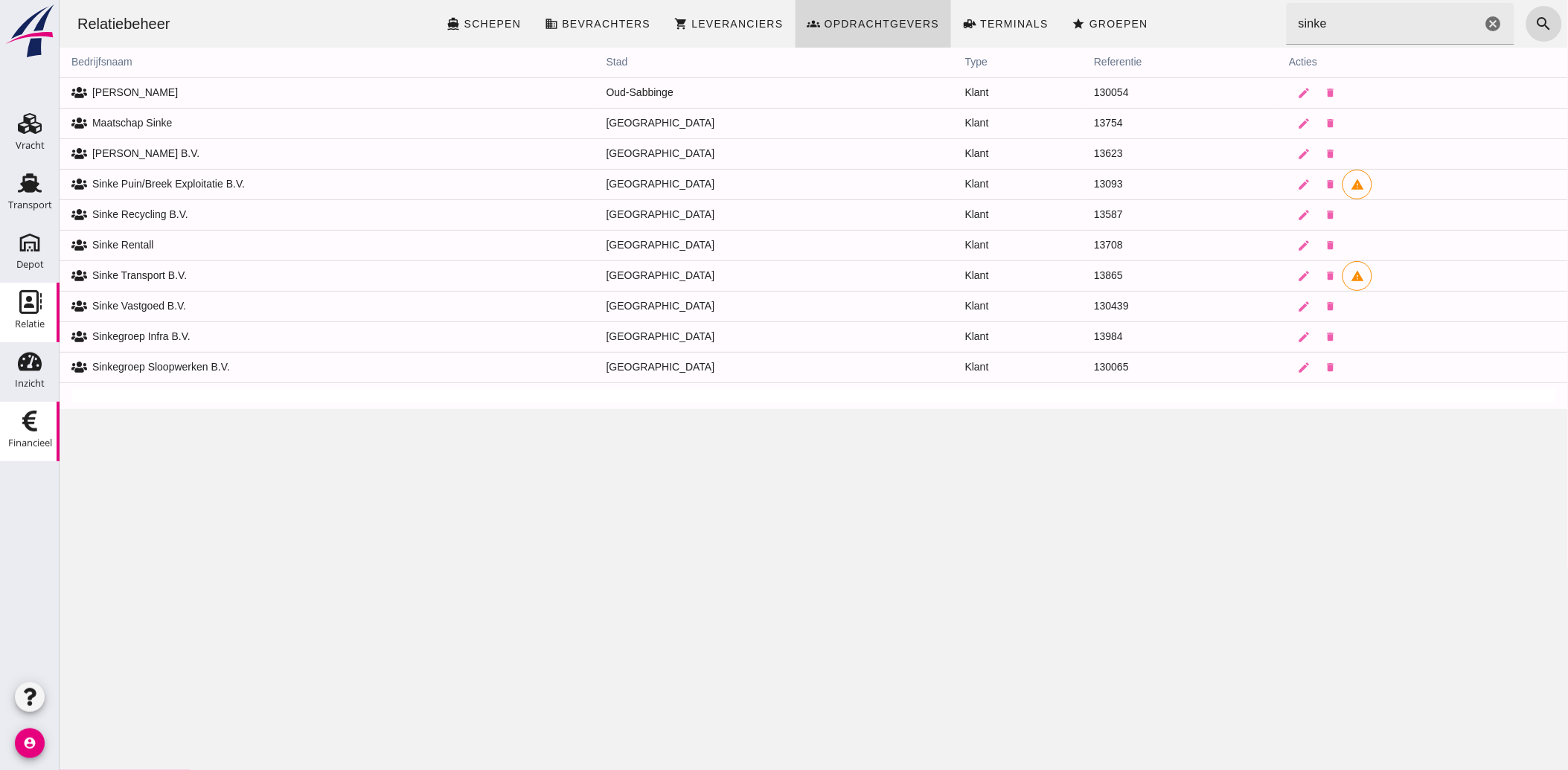
click at [20, 418] on icon "Financieel" at bounding box center [30, 421] width 24 height 24
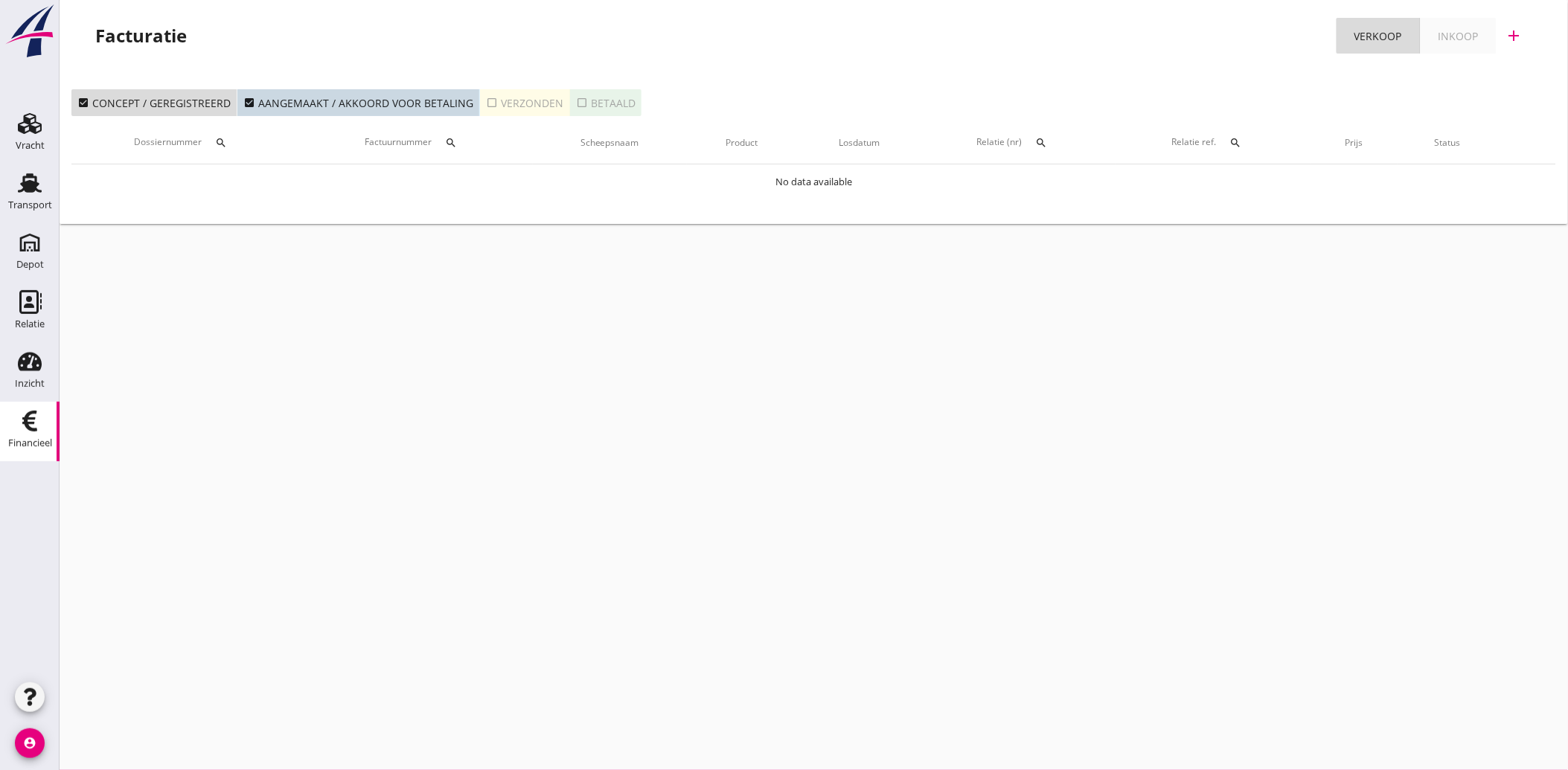
click at [1045, 141] on icon "search" at bounding box center [1041, 143] width 12 height 12
click at [1054, 183] on input "text" at bounding box center [1113, 186] width 155 height 24
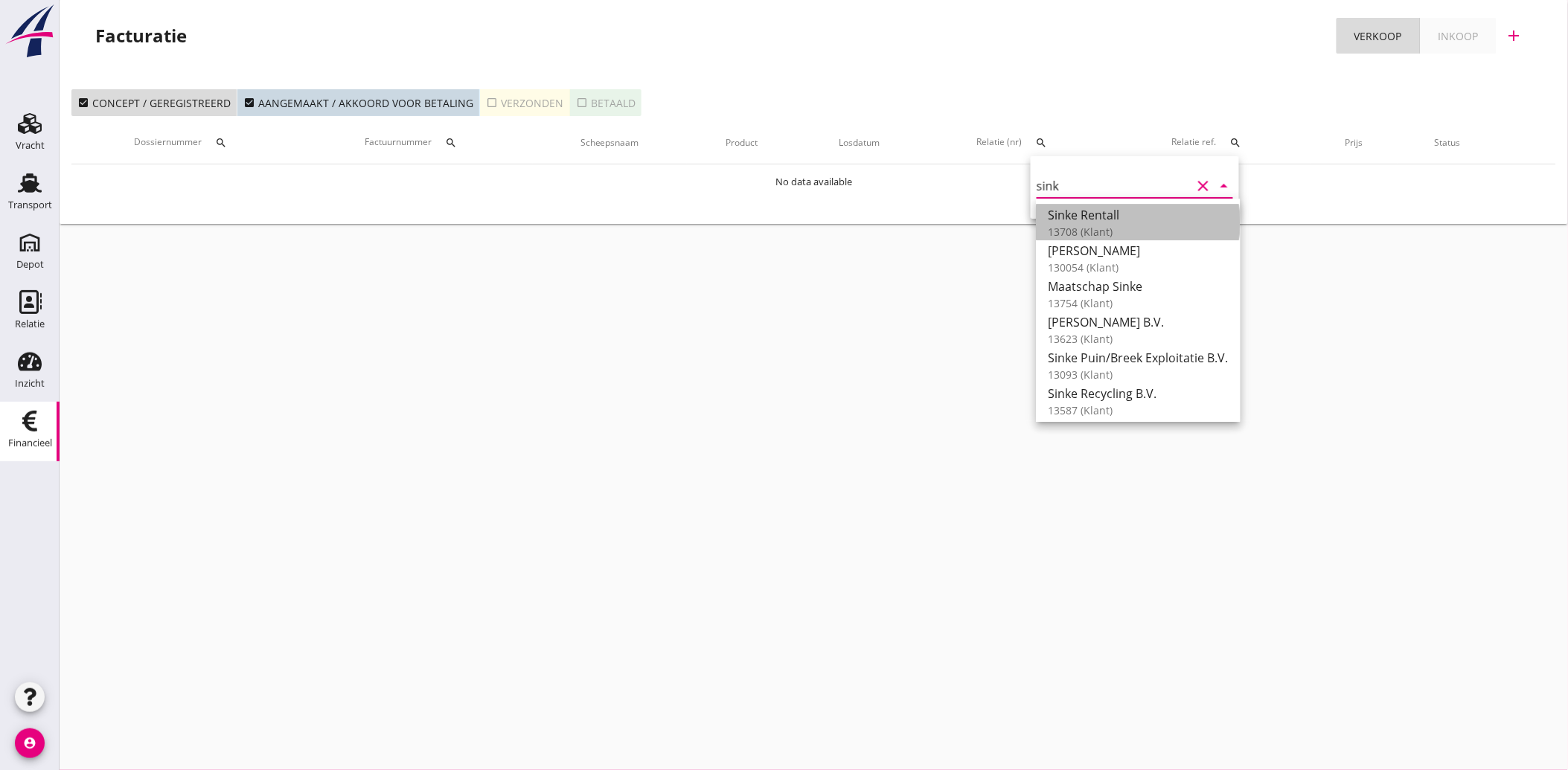
click at [1076, 213] on div "Sinke Rentall" at bounding box center [1138, 215] width 180 height 18
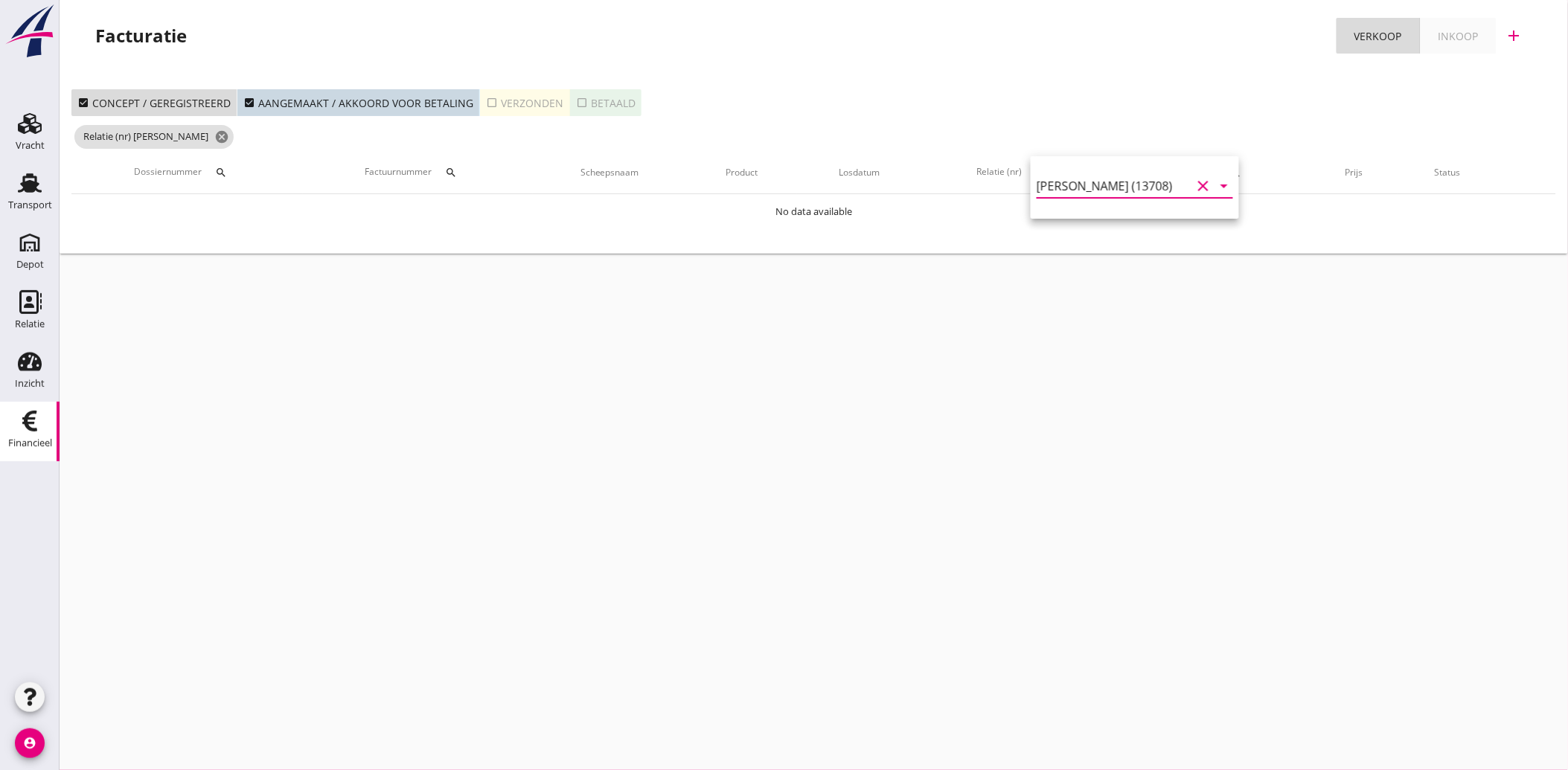
type input "[PERSON_NAME] (13708)"
click at [486, 97] on icon "check_box_outline_blank" at bounding box center [492, 103] width 12 height 12
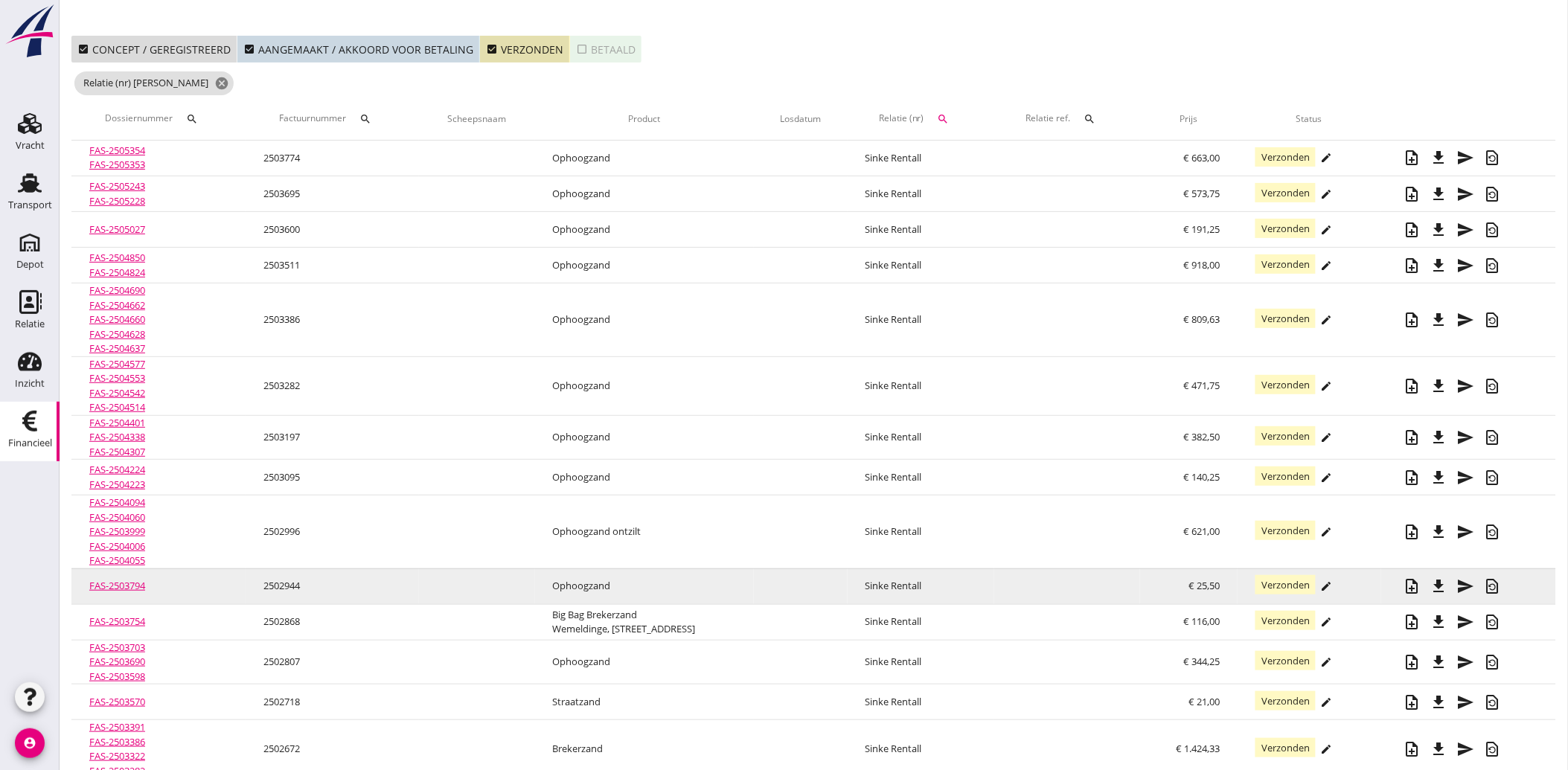
scroll to position [82, 0]
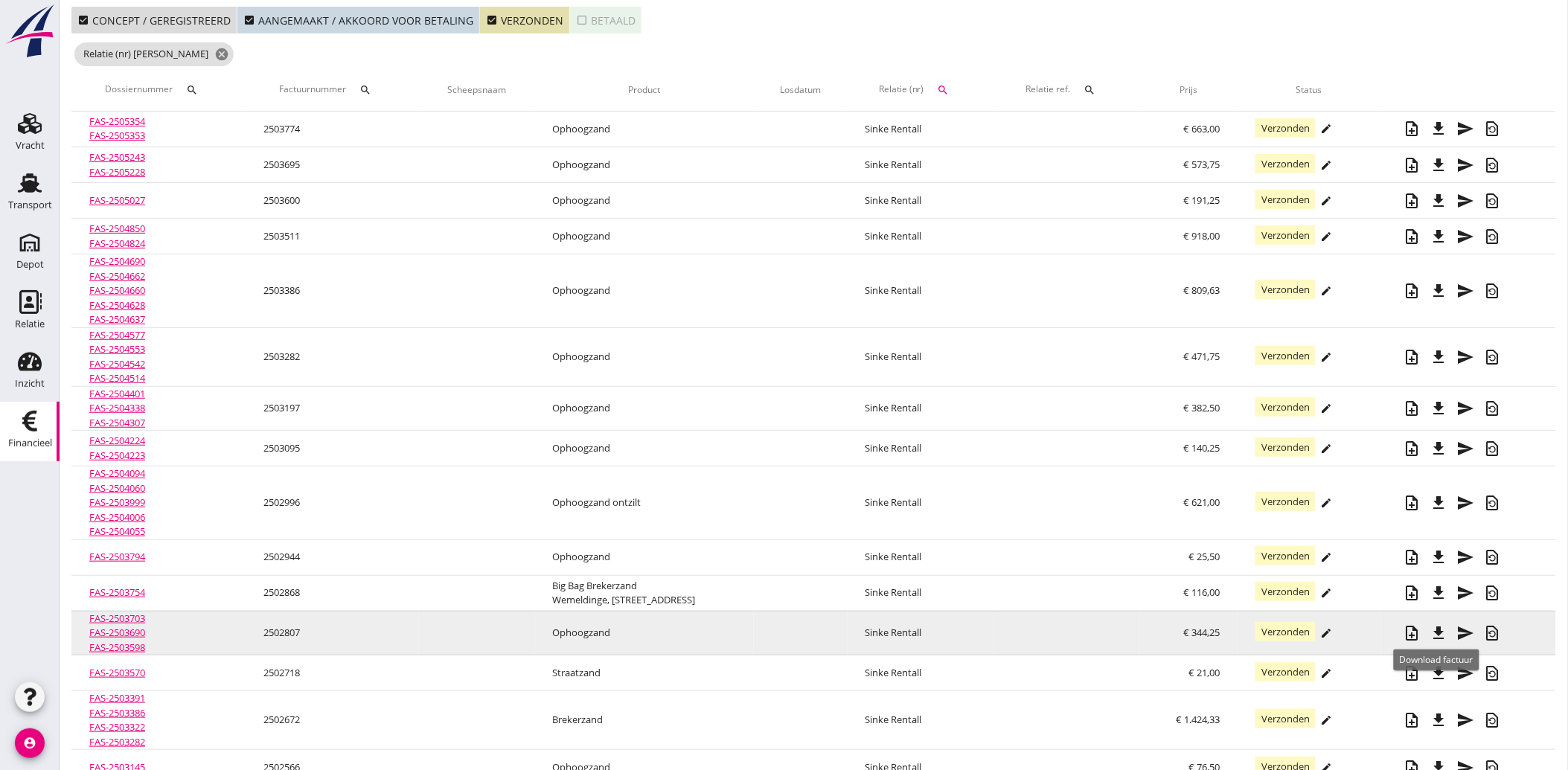
click at [1437, 630] on icon "file_download" at bounding box center [1439, 634] width 18 height 18
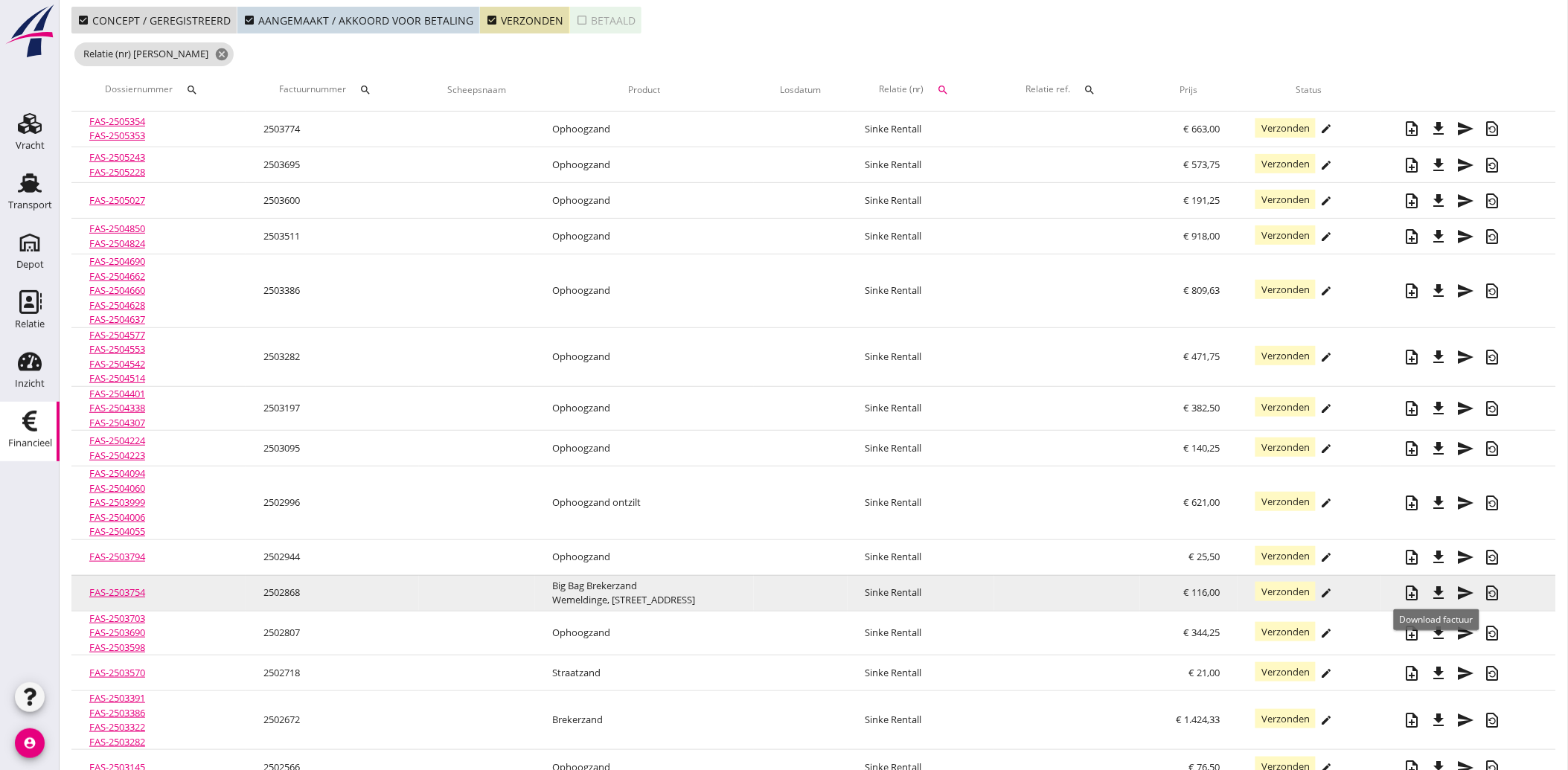
click at [1440, 592] on icon "file_download" at bounding box center [1439, 593] width 18 height 18
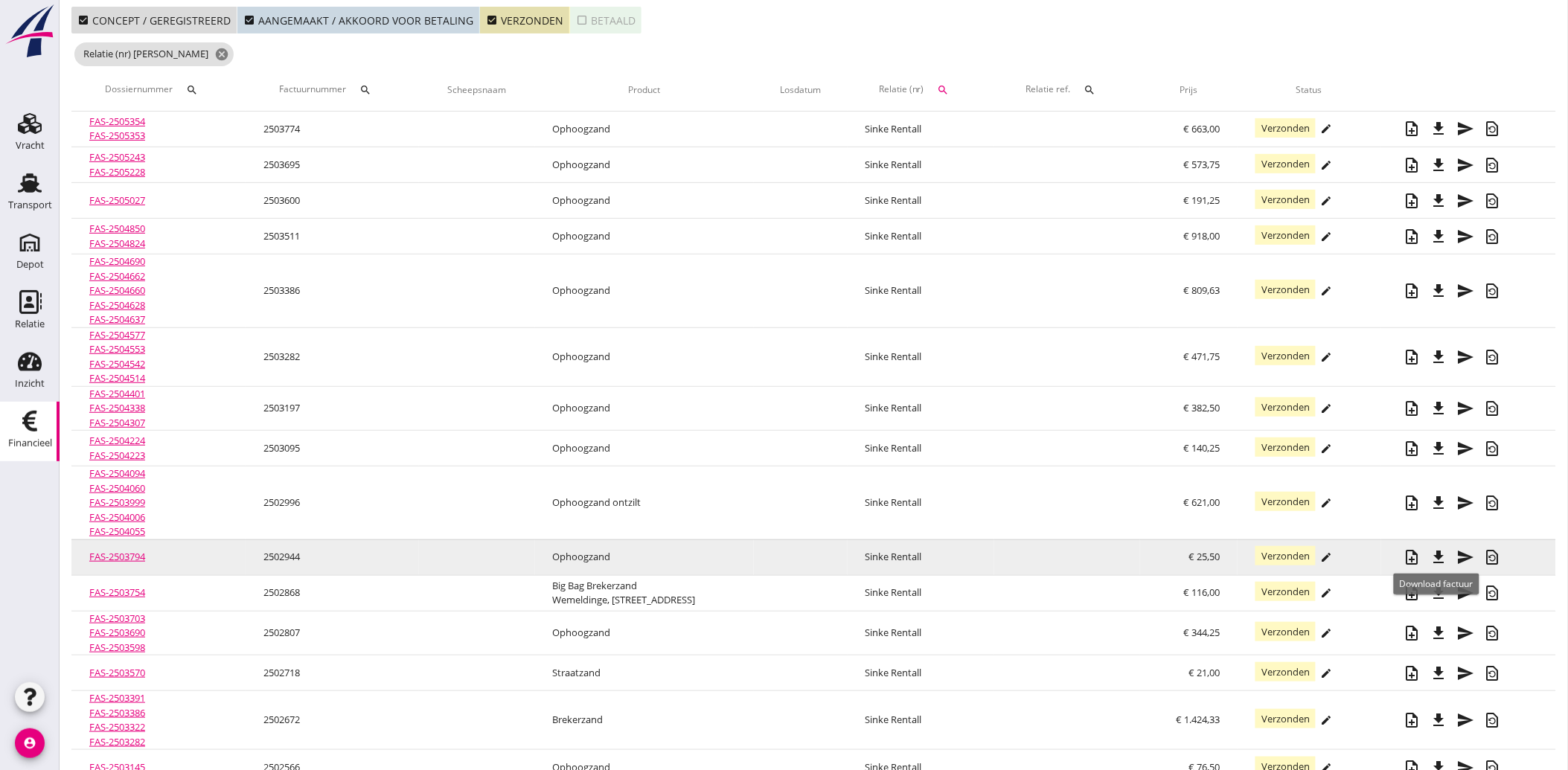
click at [1440, 551] on icon "file_download" at bounding box center [1439, 558] width 18 height 18
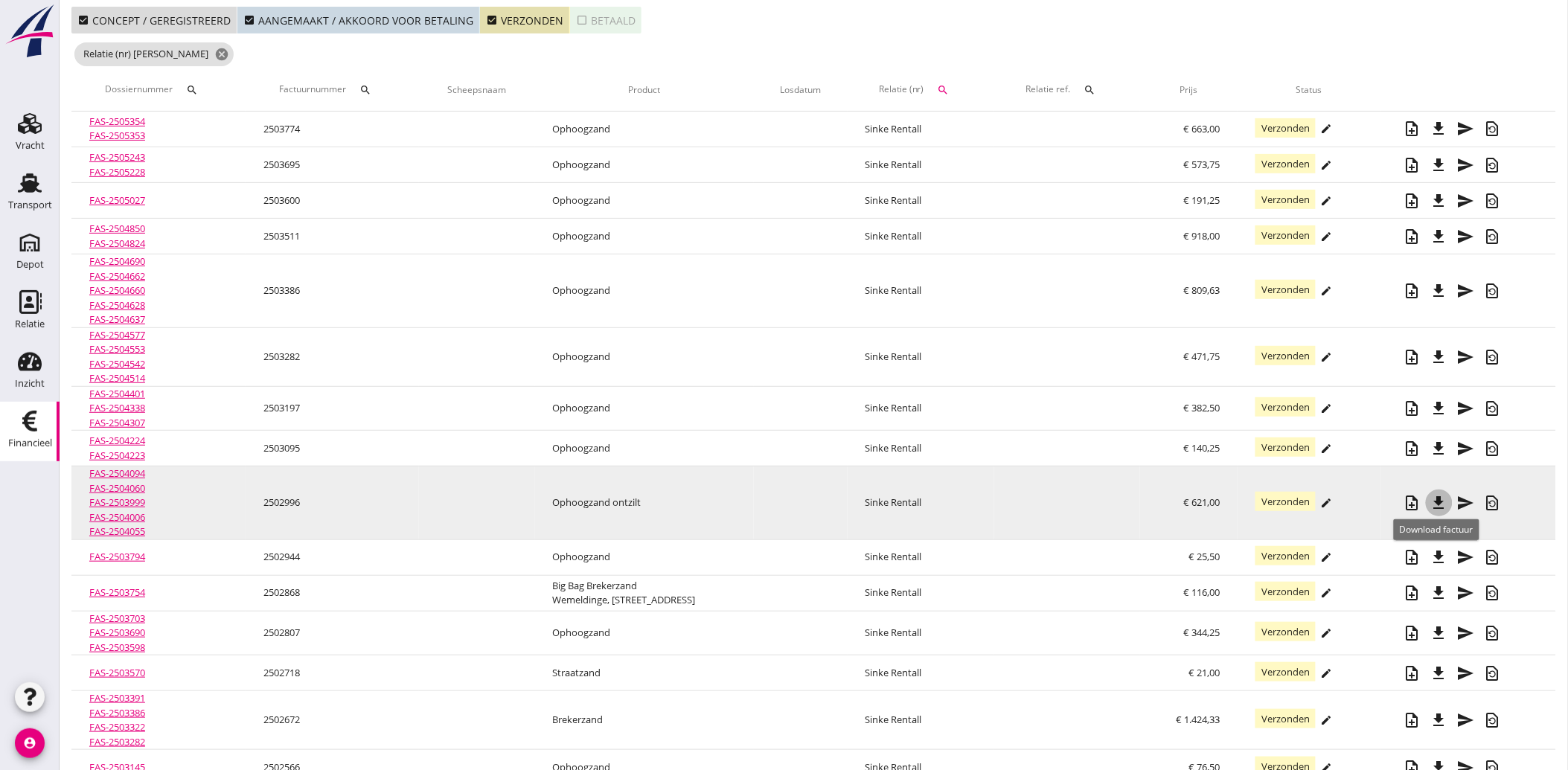
click at [1434, 502] on icon "file_download" at bounding box center [1439, 504] width 18 height 18
